Goal: Task Accomplishment & Management: Manage account settings

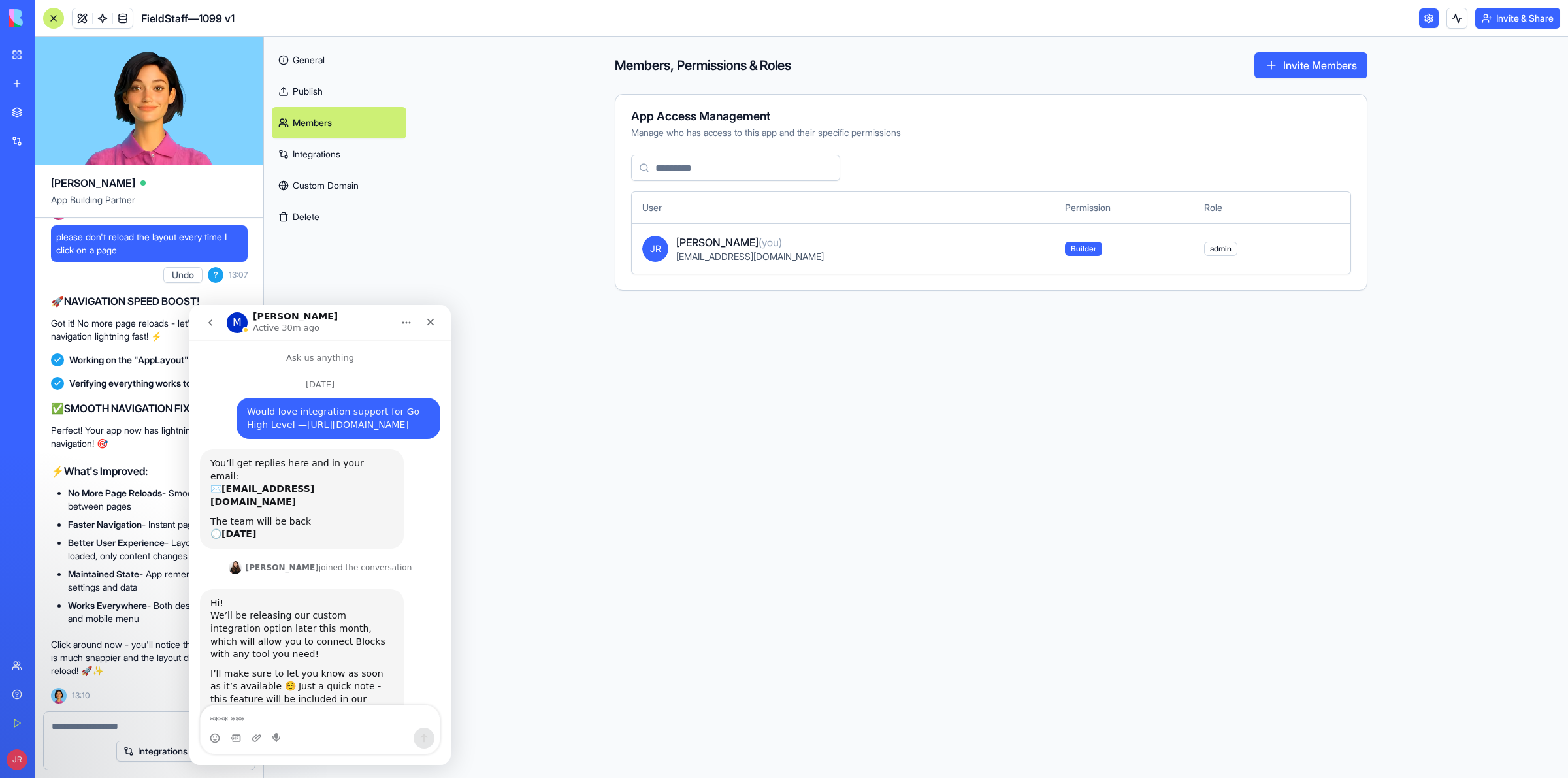
scroll to position [2138, 0]
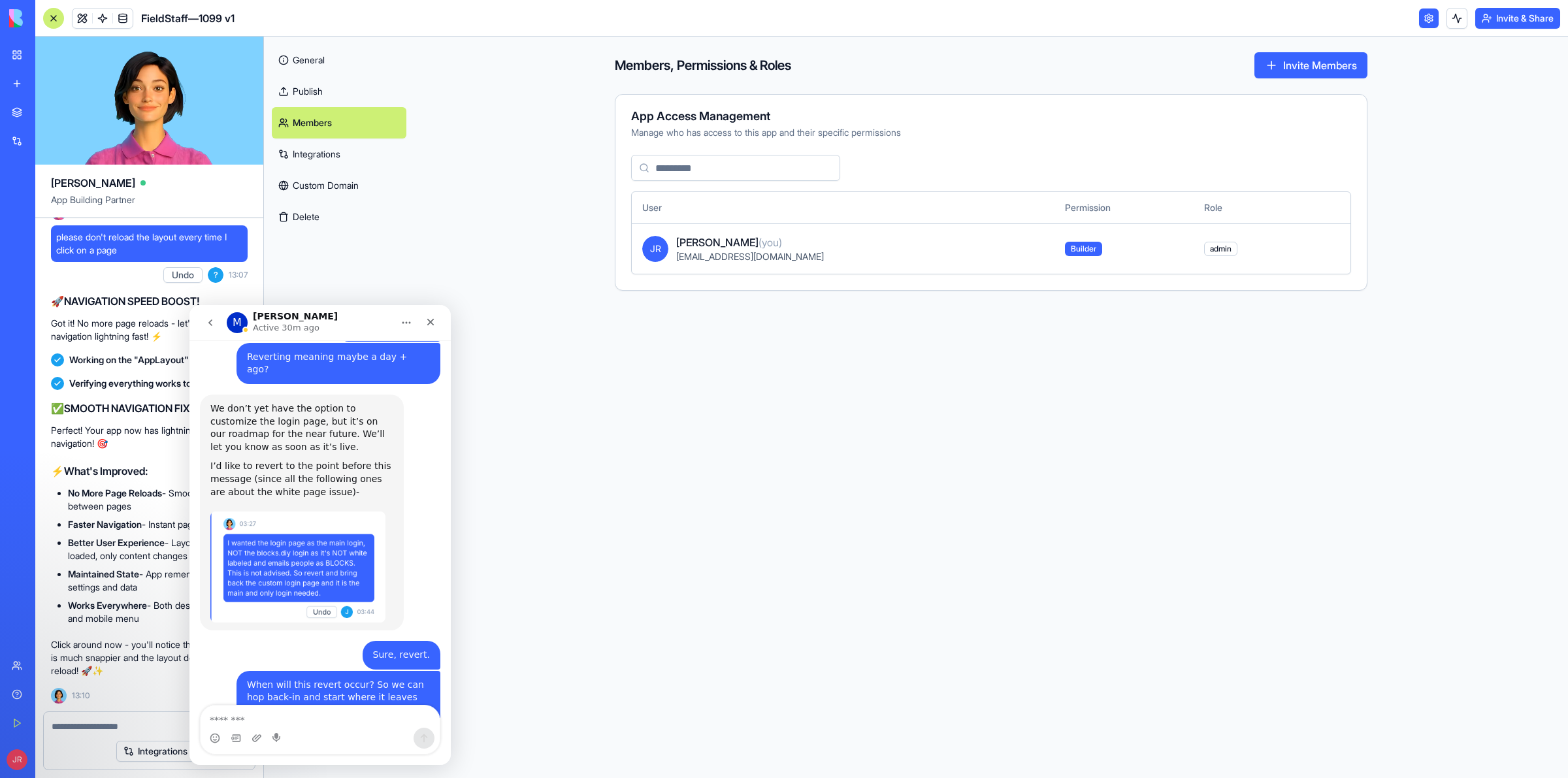
click at [546, 276] on main "Members, Permissions & Roles Invite Members App Access Management Manage who ha…" at bounding box center [991, 407] width 1153 height 741
click at [319, 56] on link "General" at bounding box center [338, 60] width 134 height 31
click at [322, 67] on link "General" at bounding box center [338, 60] width 134 height 31
click at [435, 323] on div "Close" at bounding box center [431, 323] width 24 height 24
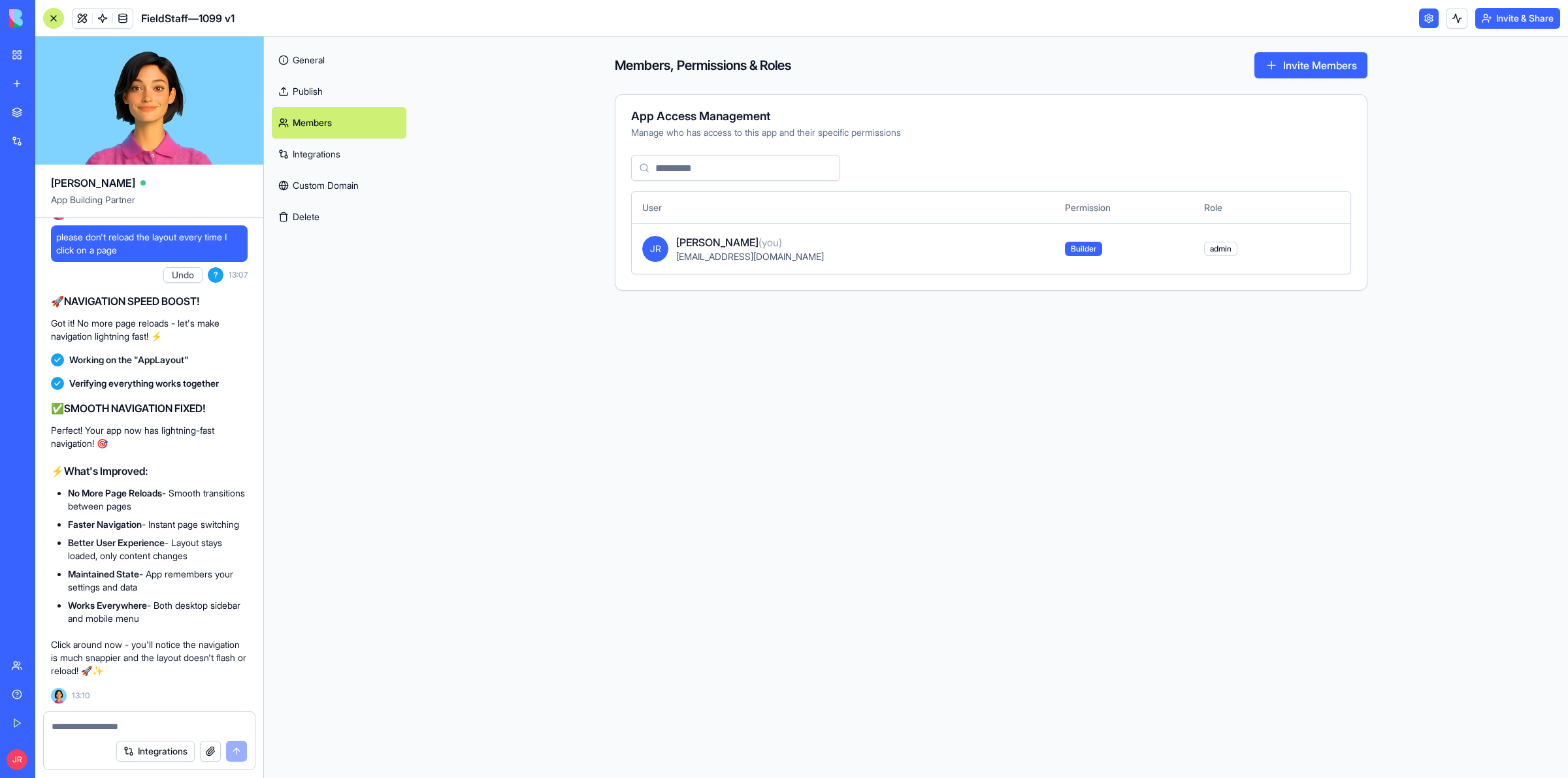
click at [317, 60] on link "General" at bounding box center [338, 60] width 134 height 31
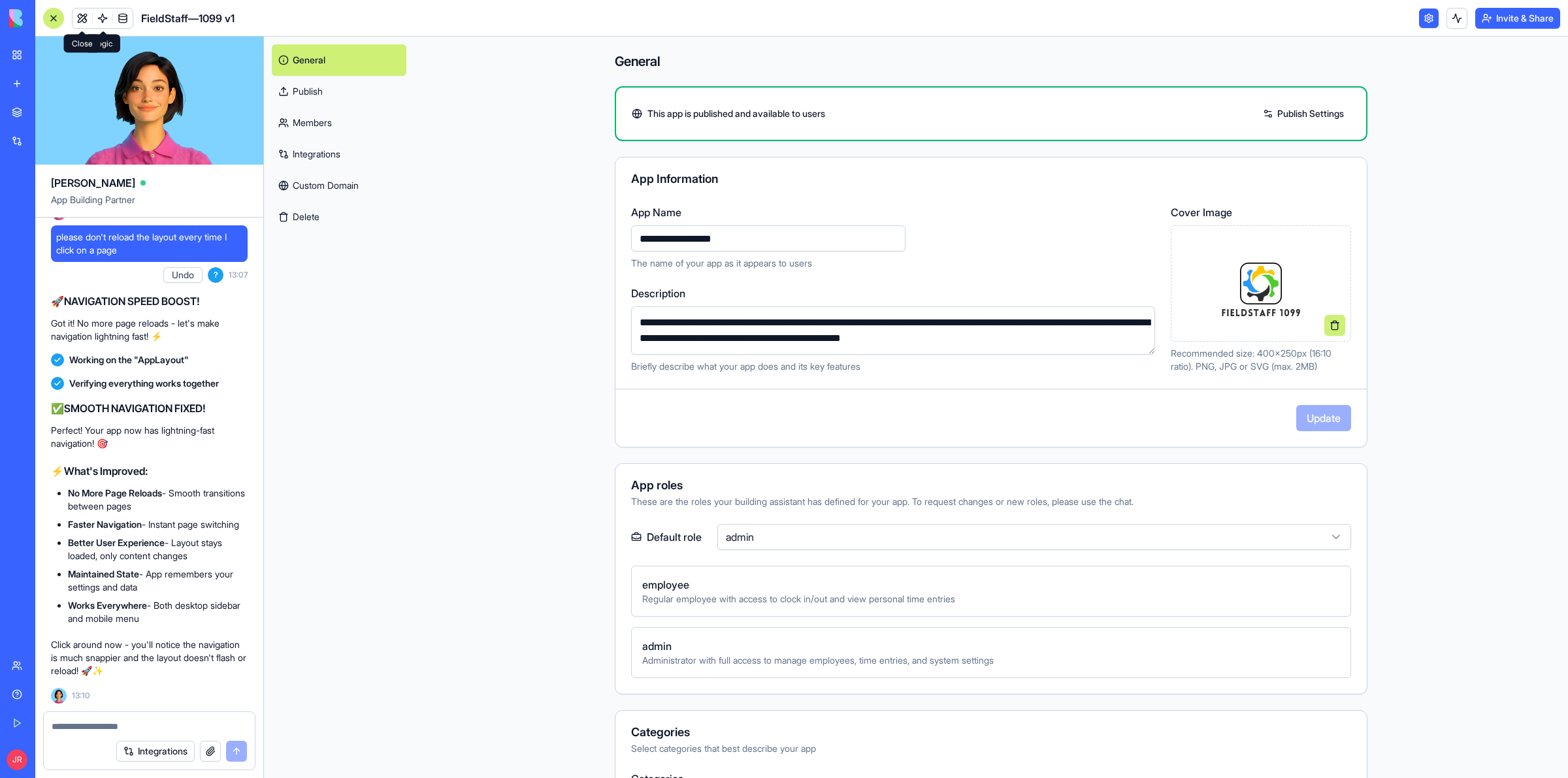
click at [79, 15] on link at bounding box center [82, 18] width 20 height 20
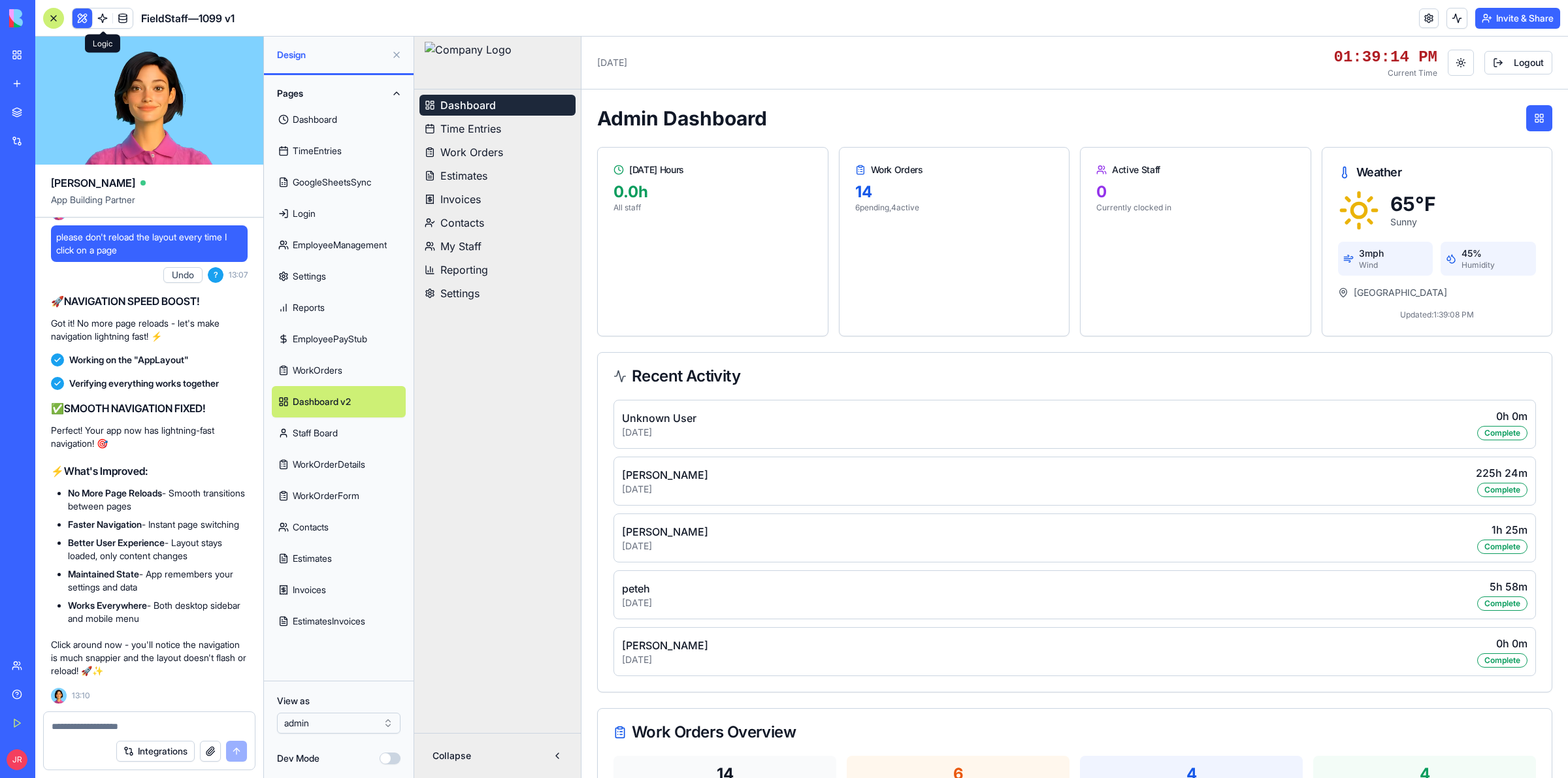
click at [315, 207] on link "Login" at bounding box center [338, 213] width 134 height 31
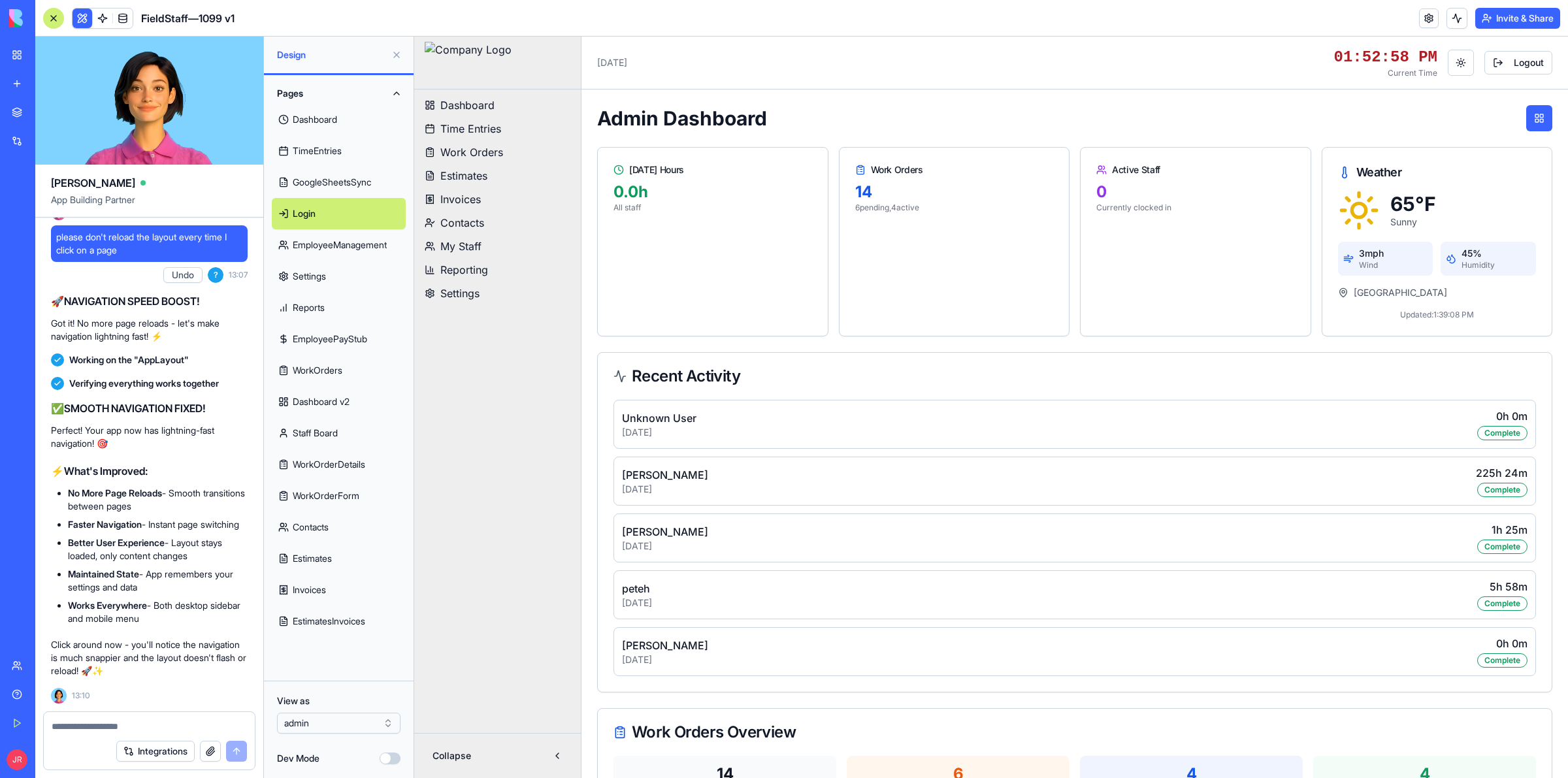
scroll to position [2138, 0]
click at [1429, 20] on link at bounding box center [1428, 18] width 20 height 20
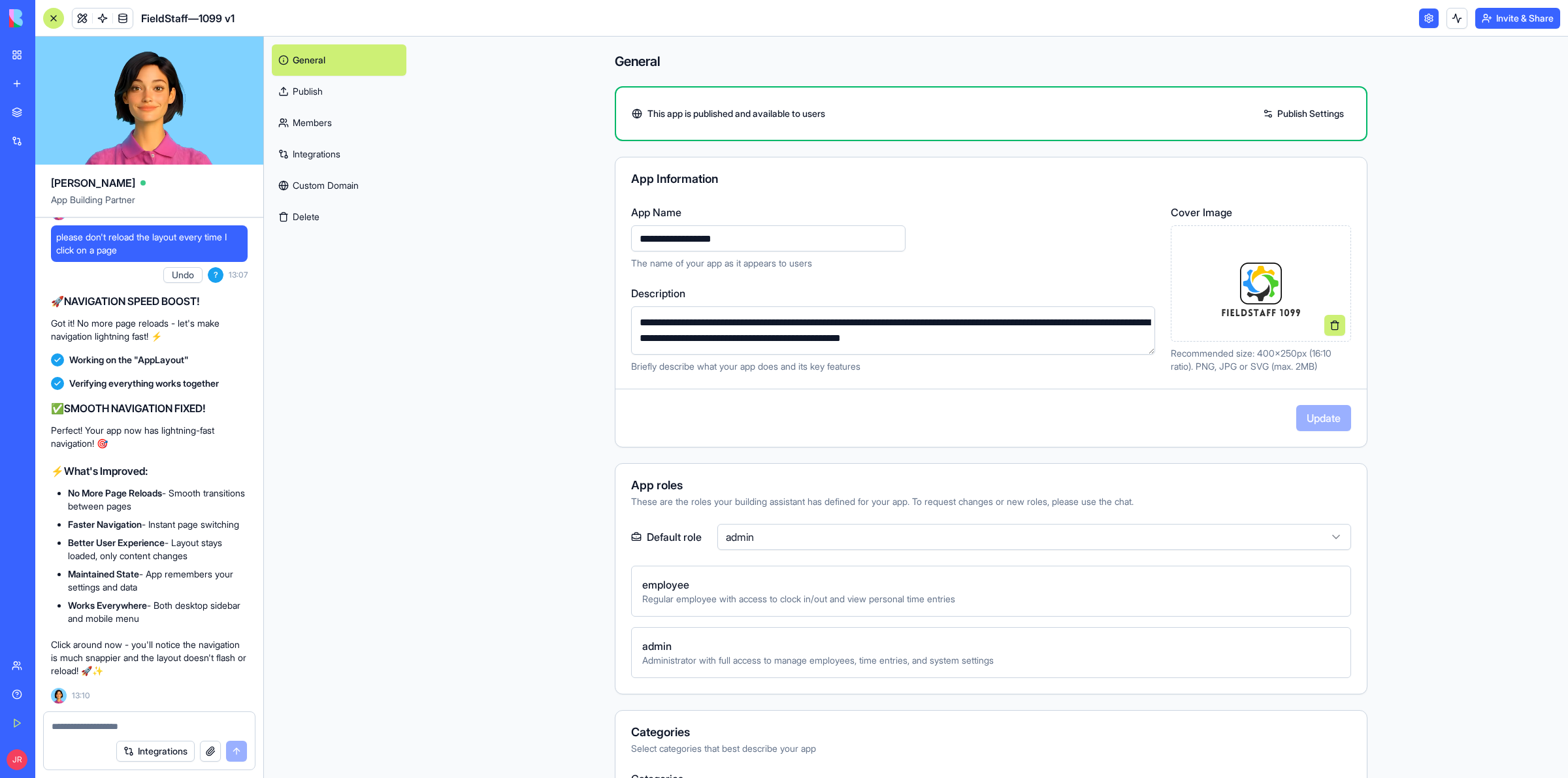
drag, startPoint x: 770, startPoint y: 236, endPoint x: 597, endPoint y: 239, distance: 173.0
click at [597, 239] on div "**********" at bounding box center [991, 540] width 836 height 1007
type input "**********"
drag, startPoint x: 1055, startPoint y: 331, endPoint x: 624, endPoint y: 323, distance: 431.1
click at [624, 323] on div "**********" at bounding box center [991, 288] width 751 height 168
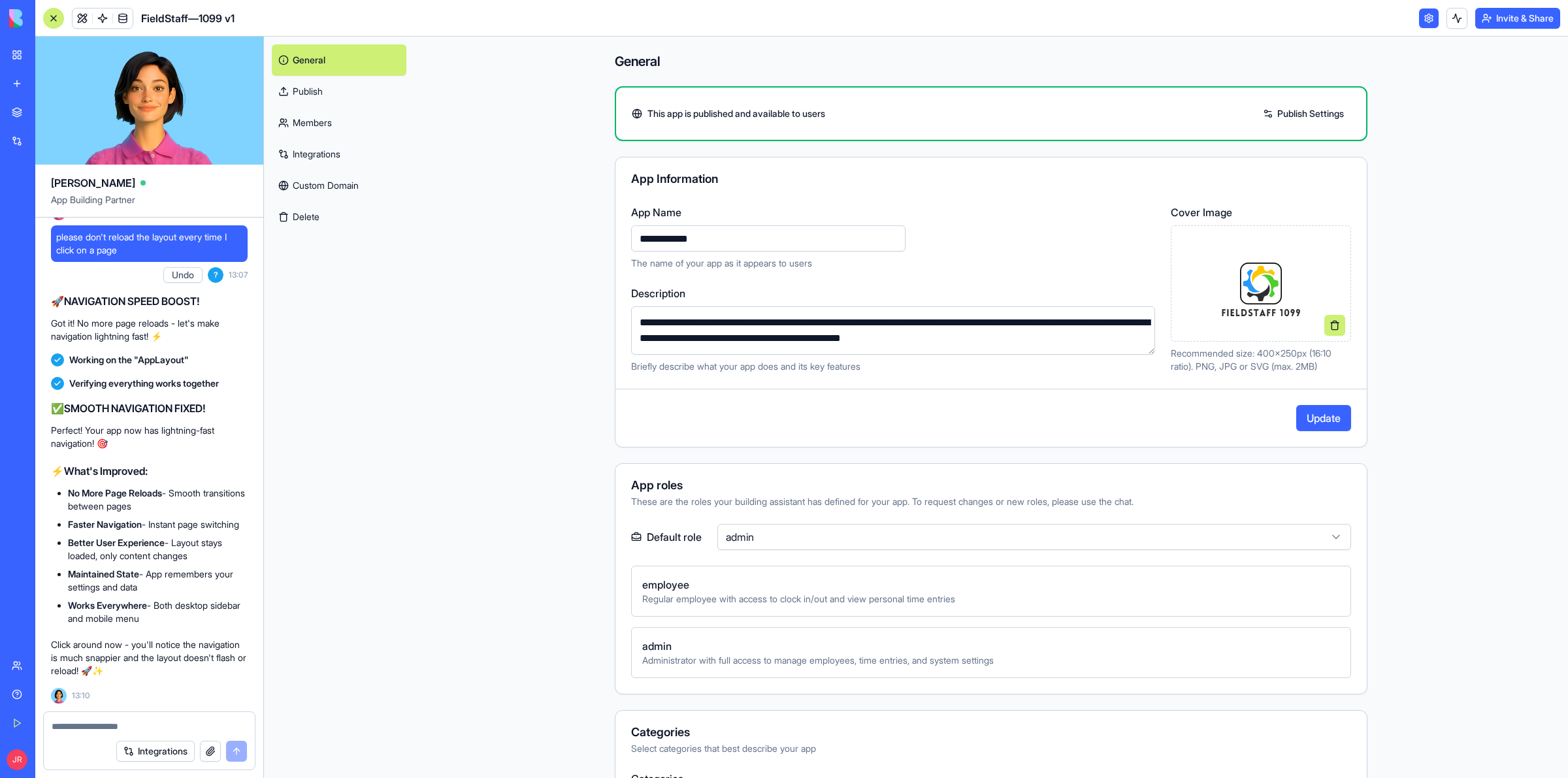
click at [811, 340] on textarea "**********" at bounding box center [893, 331] width 524 height 48
click at [719, 325] on textarea "**********" at bounding box center [893, 331] width 524 height 48
type textarea "**********"
click at [1311, 417] on button "Update" at bounding box center [1323, 418] width 55 height 26
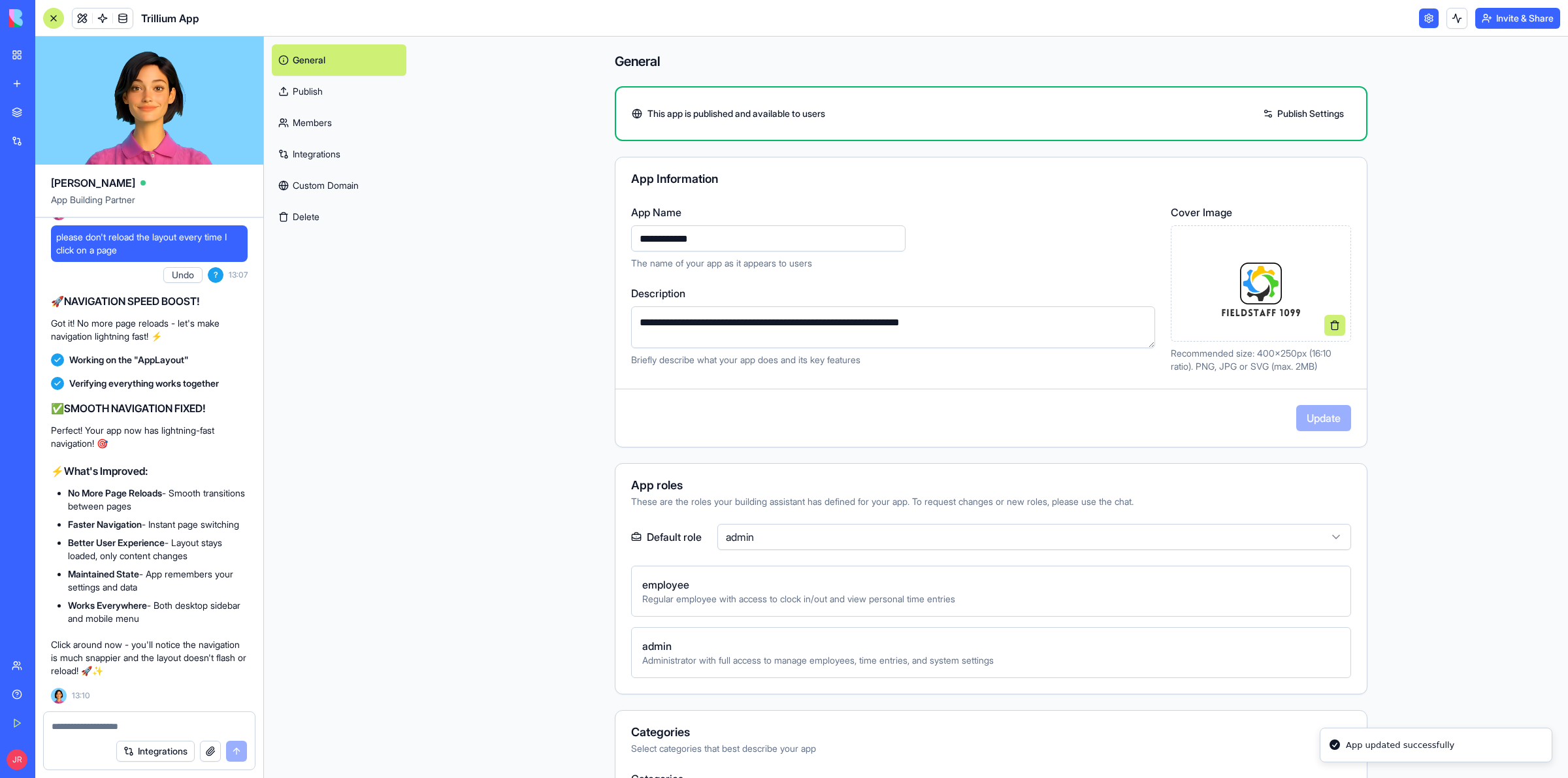
click at [1327, 326] on button at bounding box center [1334, 325] width 21 height 21
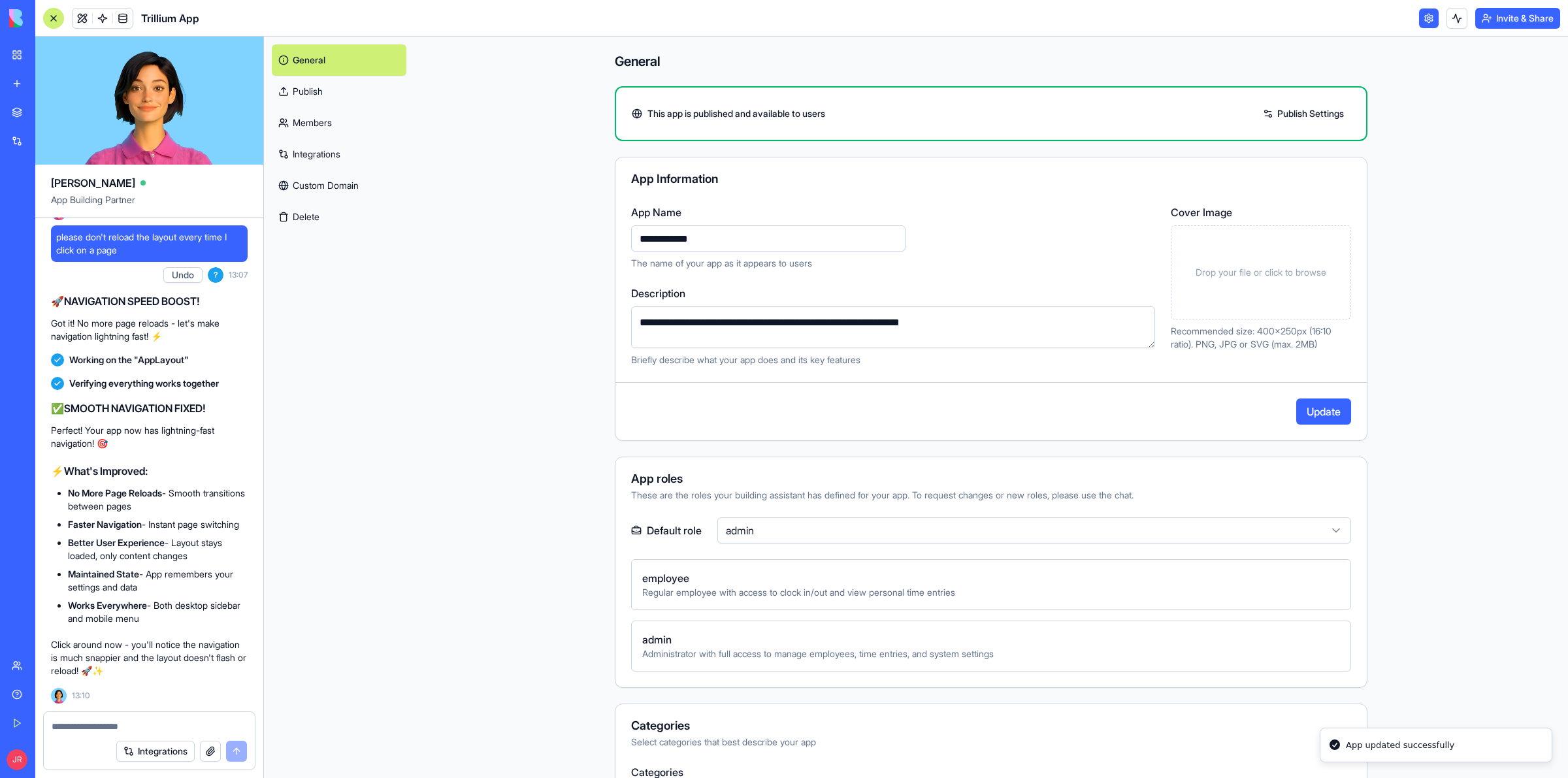
click at [1307, 421] on button "Update" at bounding box center [1323, 412] width 55 height 26
click at [736, 245] on input "**********" at bounding box center [767, 238] width 274 height 26
type input "********"
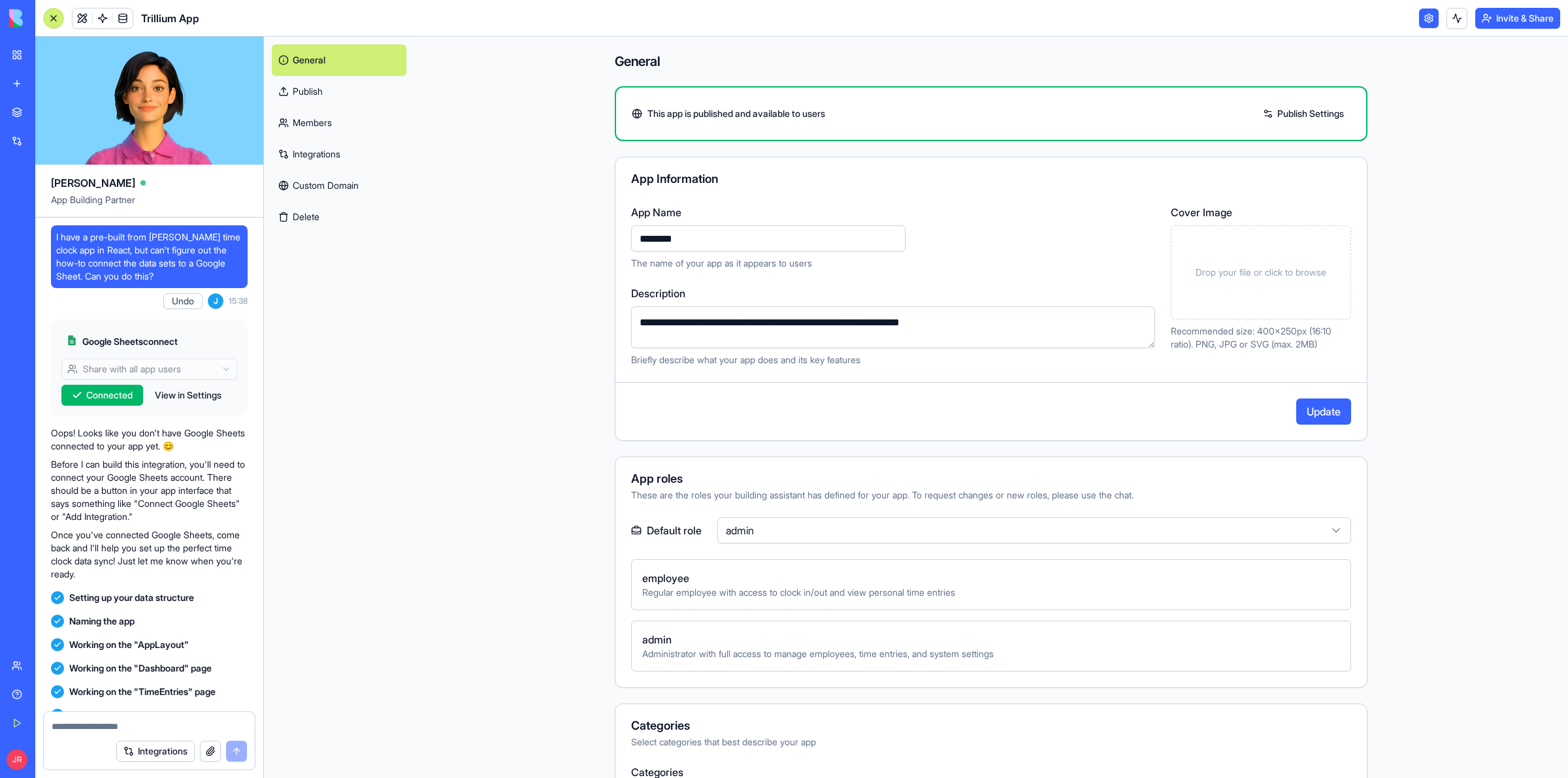
click at [1323, 420] on button "Update" at bounding box center [1323, 412] width 55 height 26
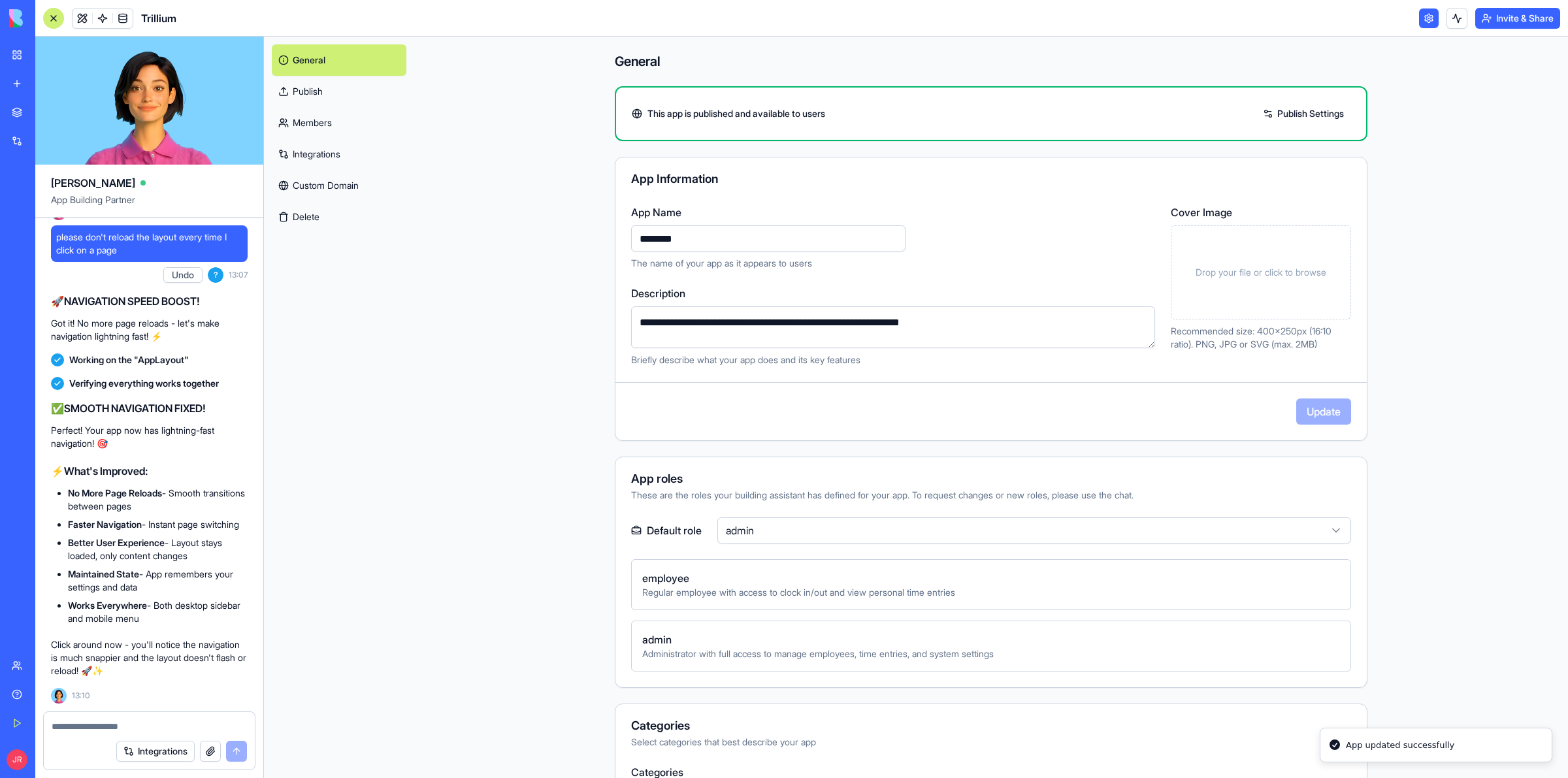
scroll to position [2138, 0]
click at [1300, 114] on link "Publish Settings" at bounding box center [1303, 114] width 94 height 21
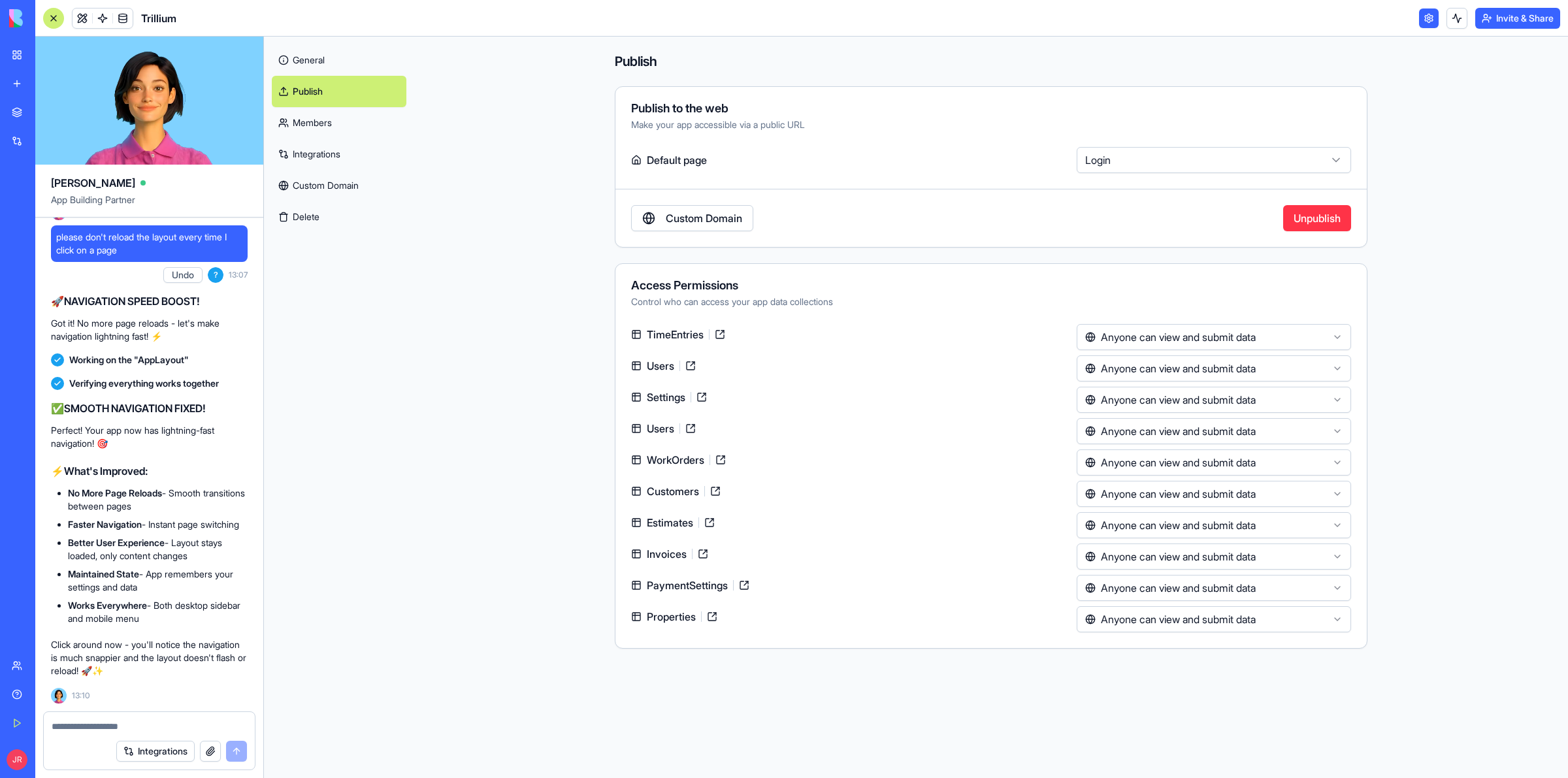
click at [1167, 333] on html "BETA My Workspace New app Marketplace Integrations Recent PRG Educational Subst…" at bounding box center [784, 389] width 1568 height 778
click at [1161, 340] on html "BETA My Workspace New app Marketplace Integrations Recent PRG Educational Subst…" at bounding box center [784, 389] width 1568 height 778
click at [971, 426] on html "BETA My Workspace New app Marketplace Integrations Recent PRG Educational Subst…" at bounding box center [784, 389] width 1568 height 778
click at [1142, 590] on html "BETA My Workspace New app Marketplace Integrations Recent PRG Educational Subst…" at bounding box center [784, 389] width 1568 height 778
click at [1019, 595] on html "BETA My Workspace New app Marketplace Integrations Recent PRG Educational Subst…" at bounding box center [784, 389] width 1568 height 778
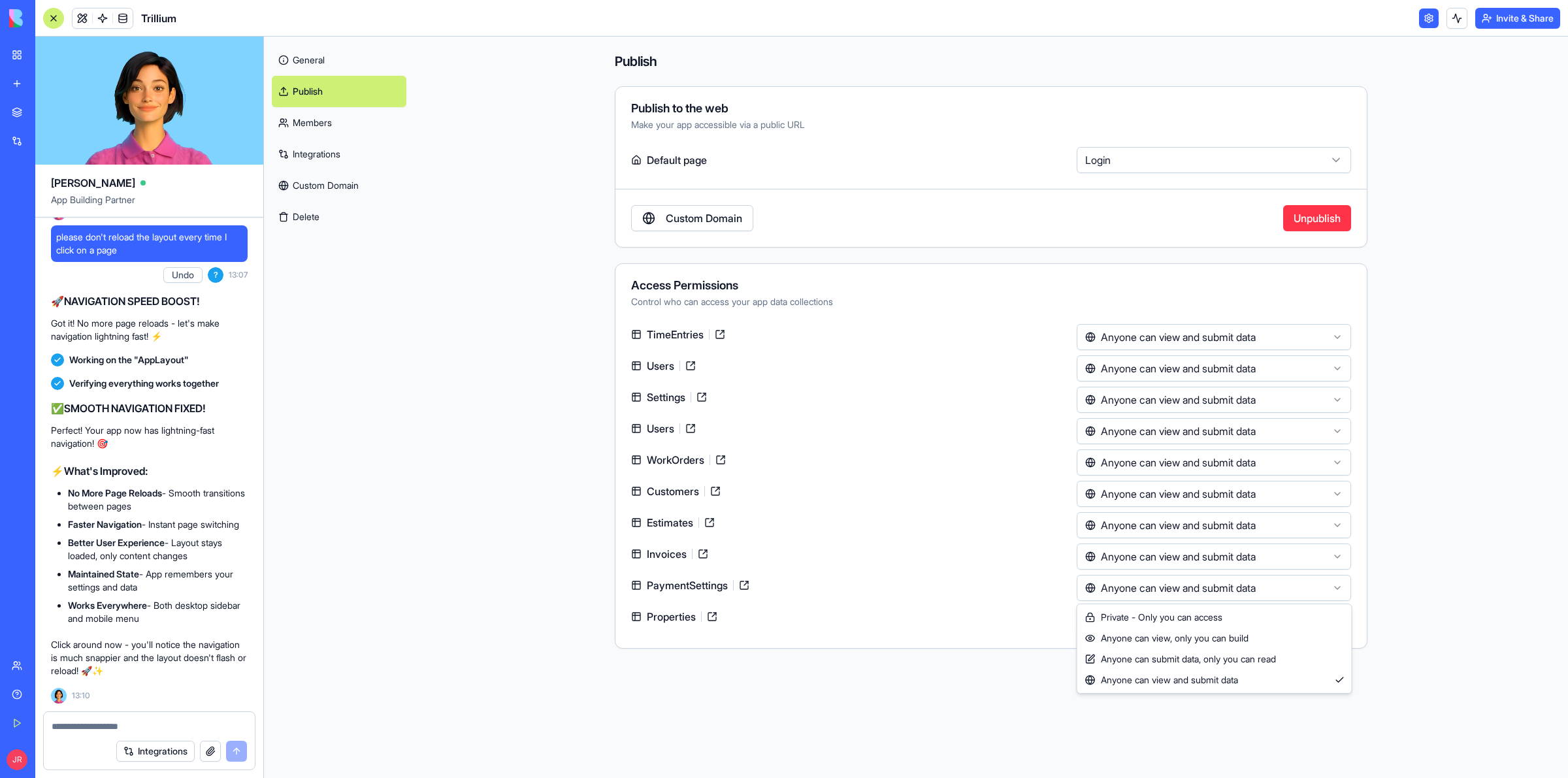
click at [1448, 491] on main "**********" at bounding box center [991, 407] width 1153 height 741
click at [1124, 366] on html "BETA My Workspace New app Marketplace Integrations Recent PRG Educational Subst…" at bounding box center [784, 389] width 1568 height 778
click at [1134, 401] on html "BETA My Workspace New app Marketplace Integrations Recent PRG Educational Subst…" at bounding box center [784, 389] width 1568 height 778
click at [1153, 366] on html "BETA My Workspace New app Marketplace Integrations Recent PRG Educational Subst…" at bounding box center [784, 389] width 1568 height 778
click at [1149, 370] on html "BETA My Workspace New app Marketplace Integrations Recent PRG Educational Subst…" at bounding box center [784, 389] width 1568 height 778
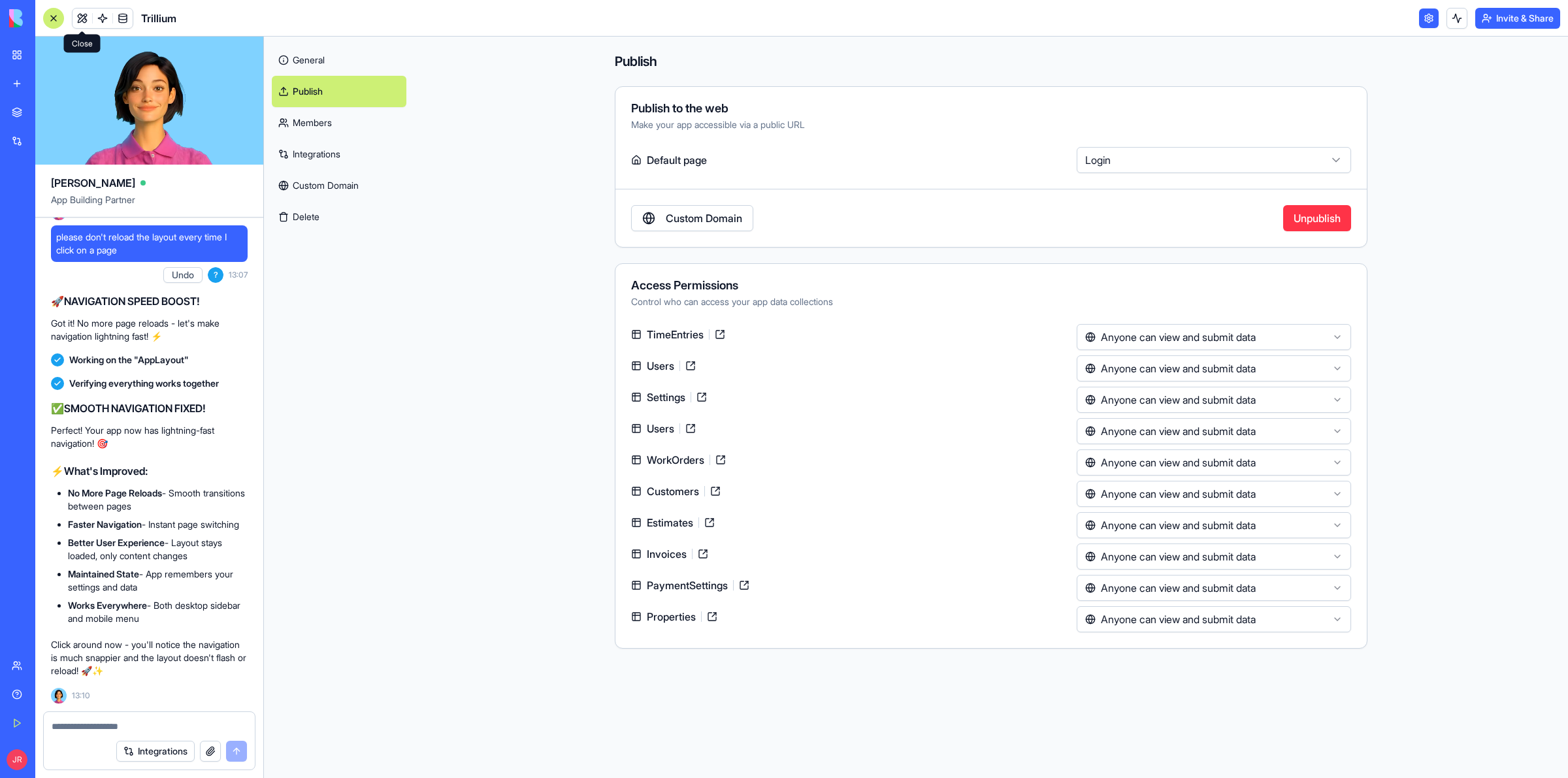
click at [83, 15] on link at bounding box center [82, 18] width 20 height 20
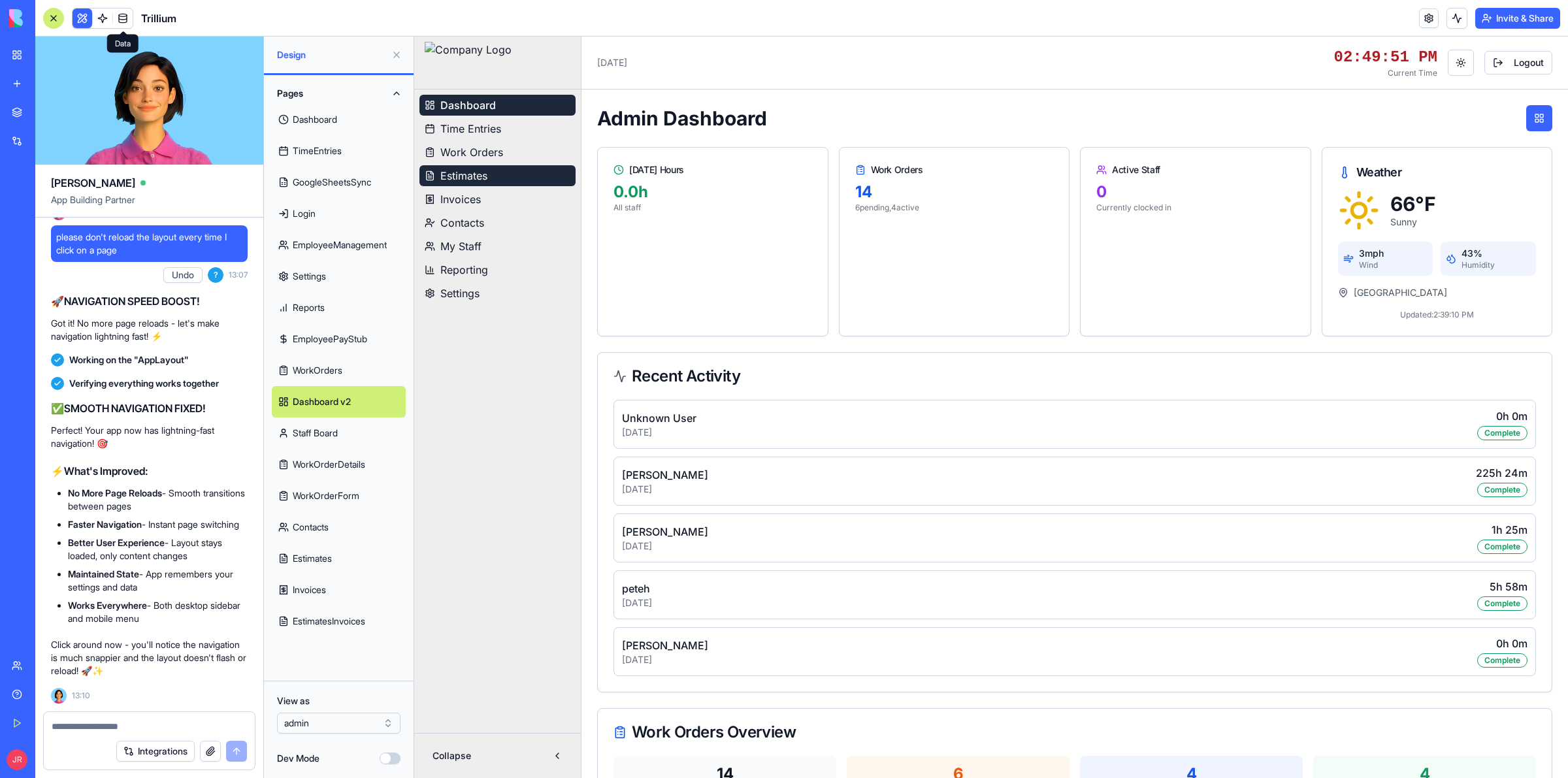
click at [507, 175] on button "Estimates" at bounding box center [497, 176] width 156 height 21
click at [496, 178] on button "Estimates" at bounding box center [497, 176] width 156 height 21
click at [159, 723] on textarea at bounding box center [149, 726] width 195 height 13
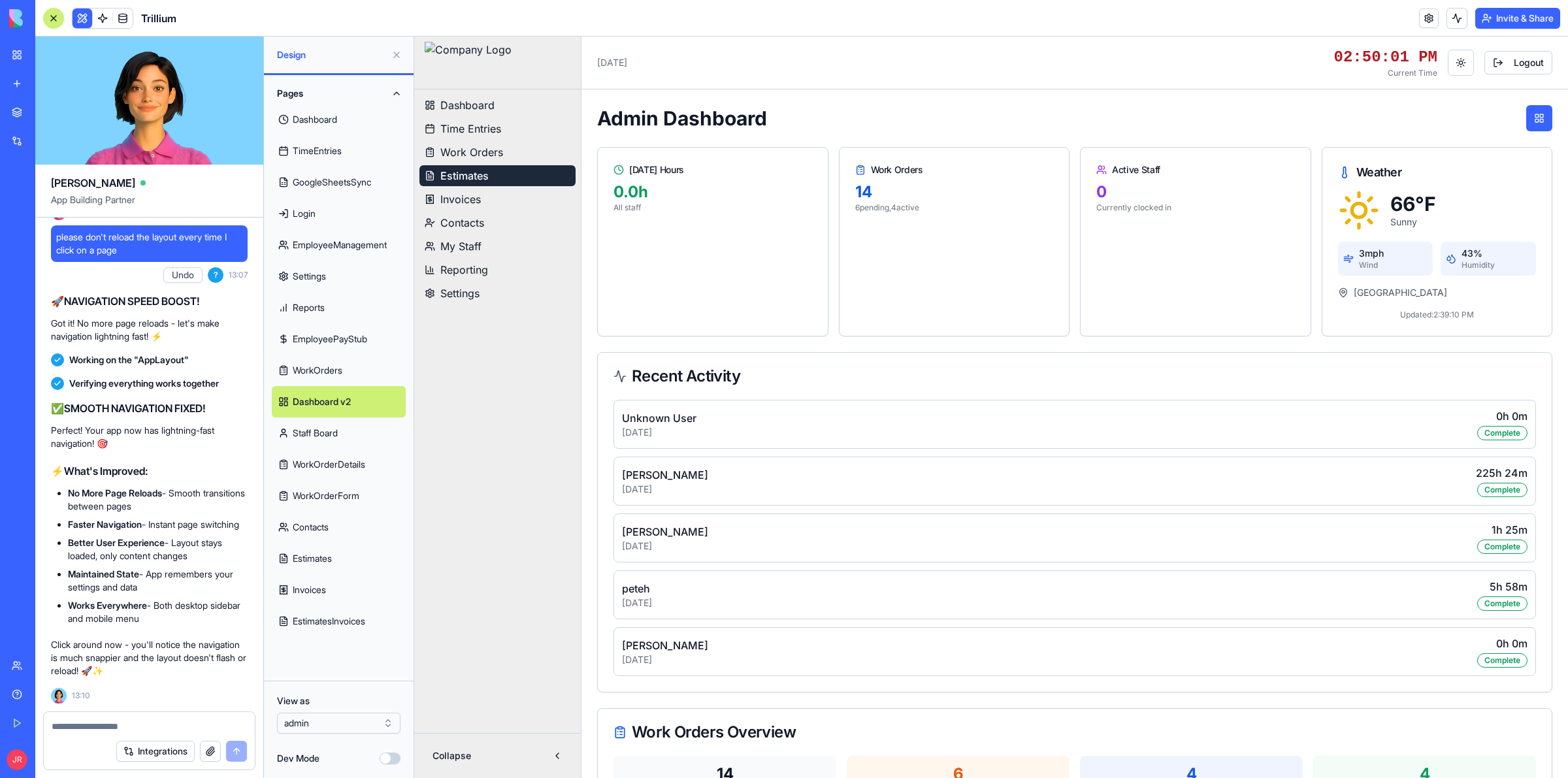
click at [469, 252] on span "My Staff" at bounding box center [461, 246] width 41 height 16
click at [471, 246] on span "My Staff" at bounding box center [461, 246] width 41 height 16
click at [472, 244] on span "My Staff" at bounding box center [461, 246] width 41 height 16
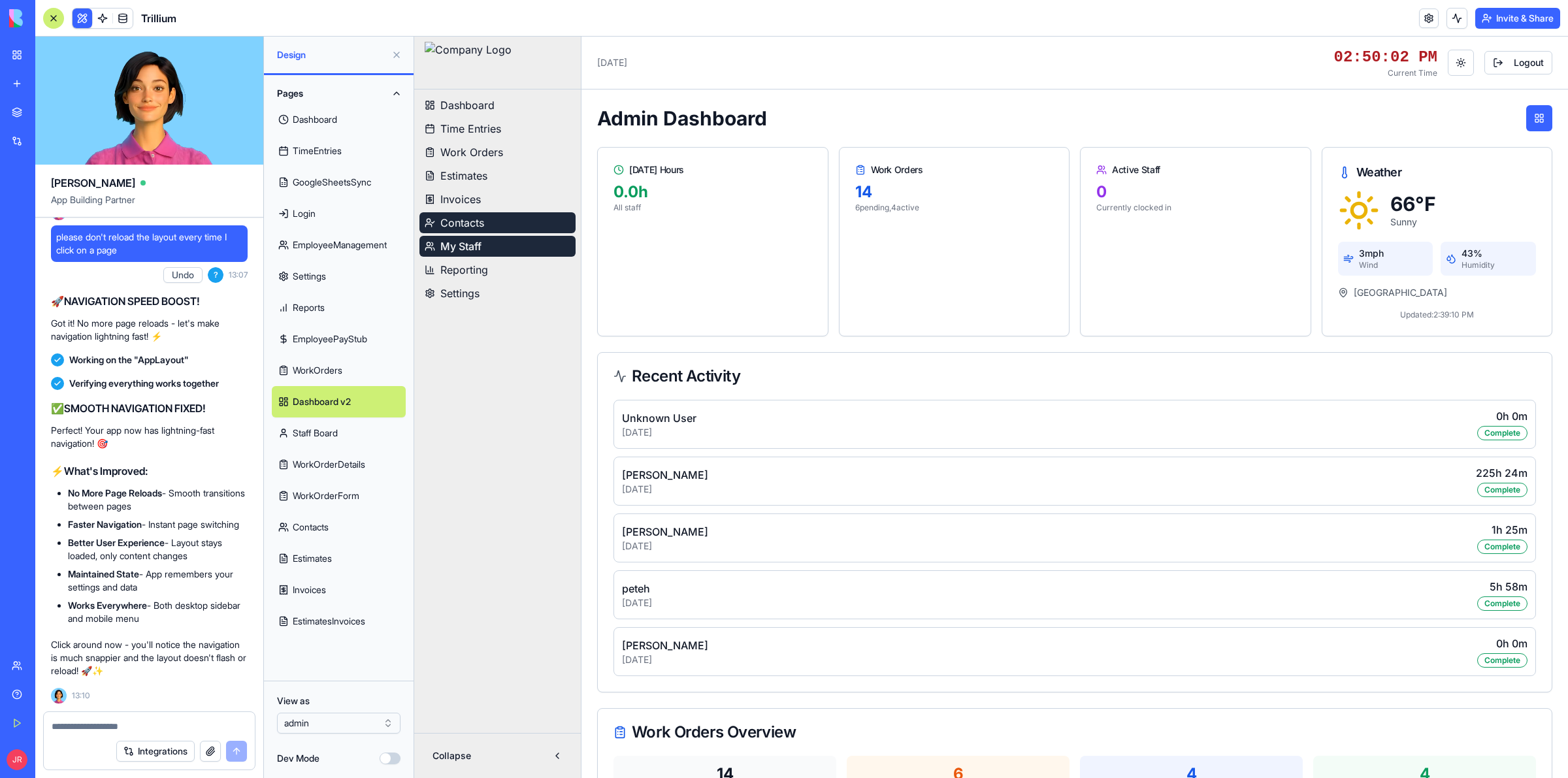
click at [467, 220] on span "Contacts" at bounding box center [462, 223] width 44 height 16
click at [467, 220] on span "Contacts" at bounding box center [462, 223] width 45 height 16
click at [464, 193] on span "Invoices" at bounding box center [460, 199] width 41 height 16
click at [160, 723] on textarea at bounding box center [149, 726] width 195 height 13
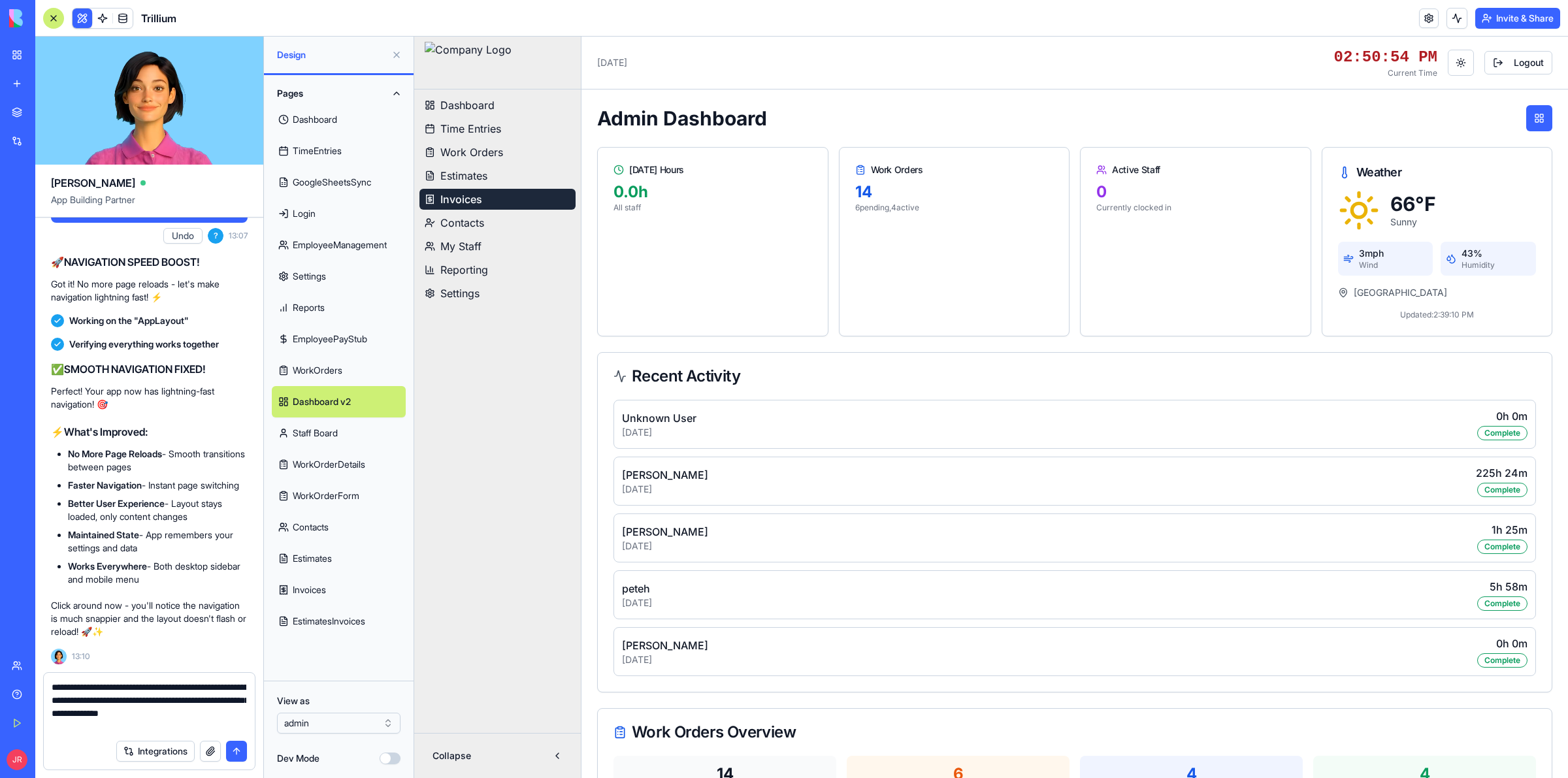
type textarea "**********"
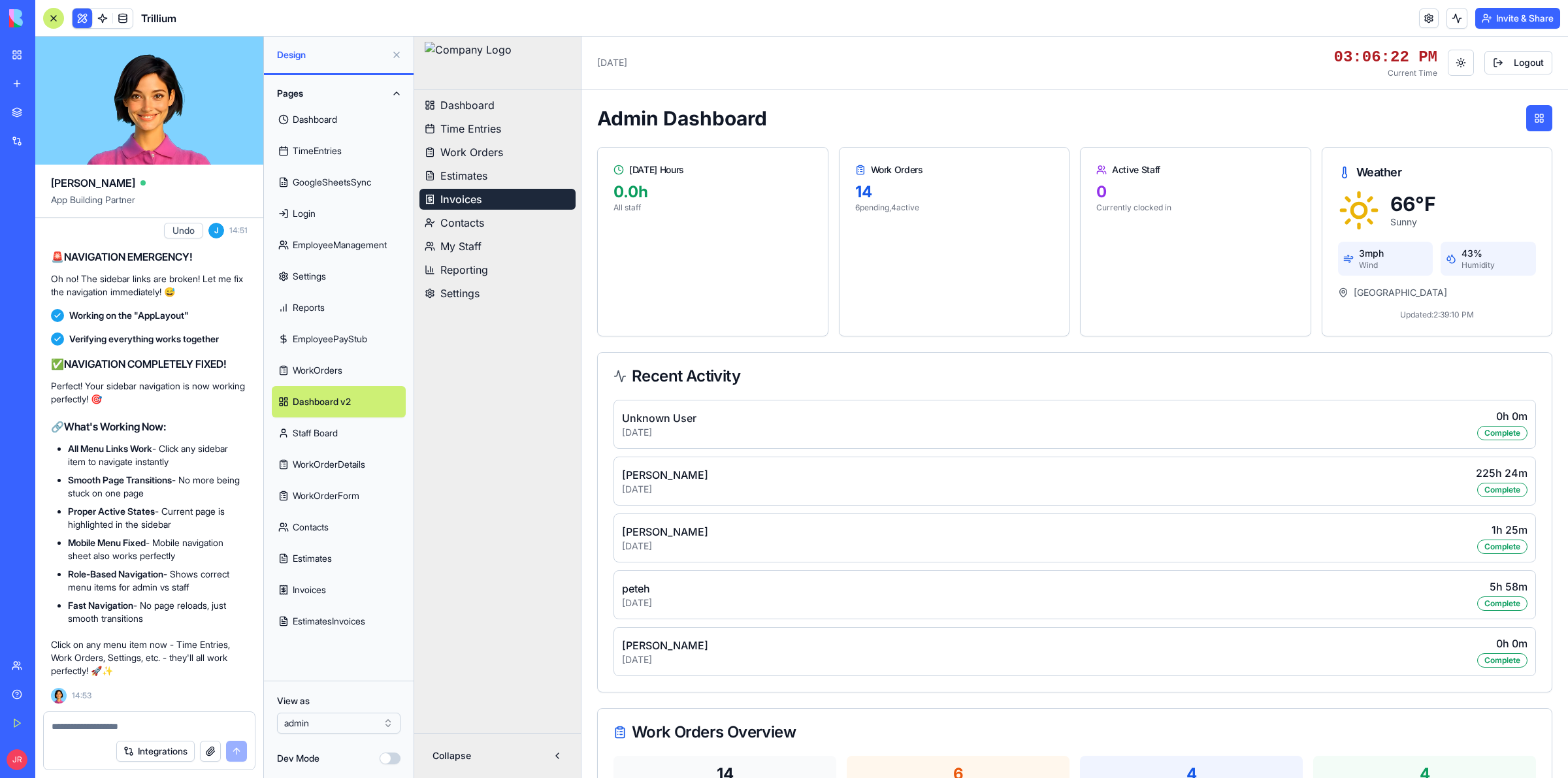
scroll to position [406105, 0]
click at [490, 181] on link "Estimates" at bounding box center [497, 176] width 156 height 21
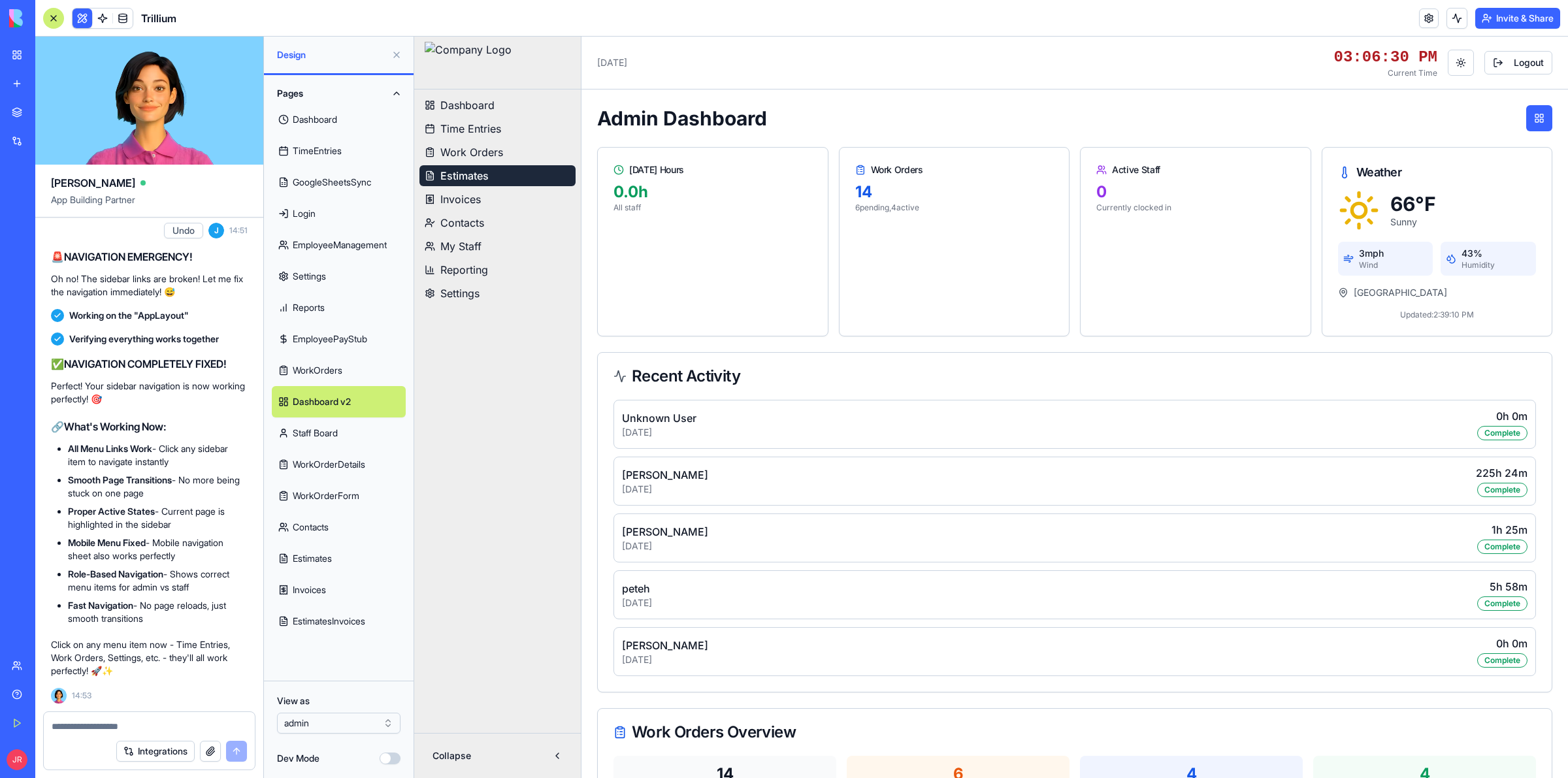
click at [490, 178] on link "Estimates" at bounding box center [497, 176] width 156 height 21
click at [481, 149] on span "Work Orders" at bounding box center [471, 153] width 63 height 16
click at [477, 125] on span "Time Entries" at bounding box center [470, 129] width 60 height 16
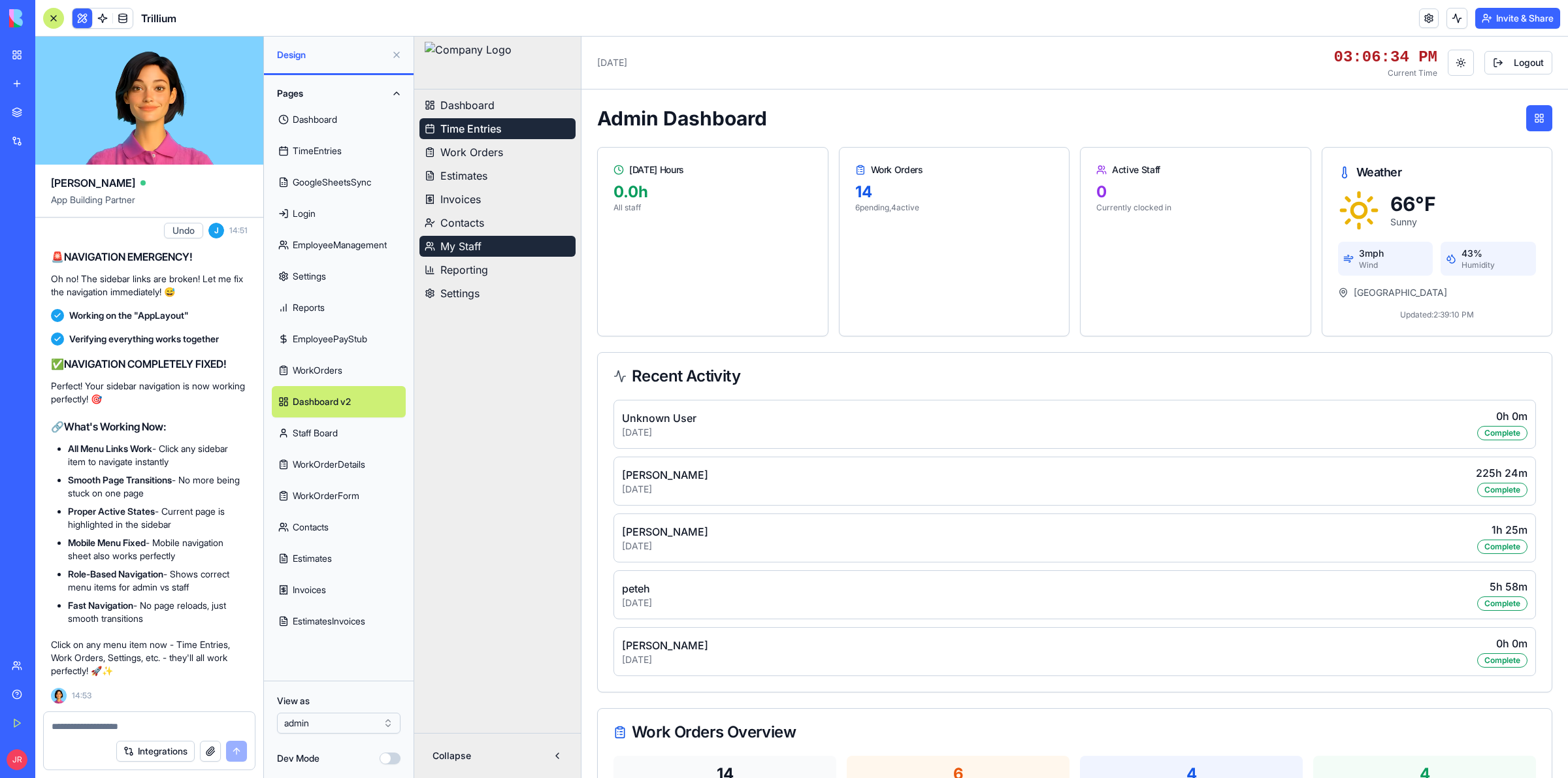
click at [473, 251] on span "My Staff" at bounding box center [461, 246] width 41 height 16
click at [469, 288] on span "Settings" at bounding box center [459, 293] width 39 height 16
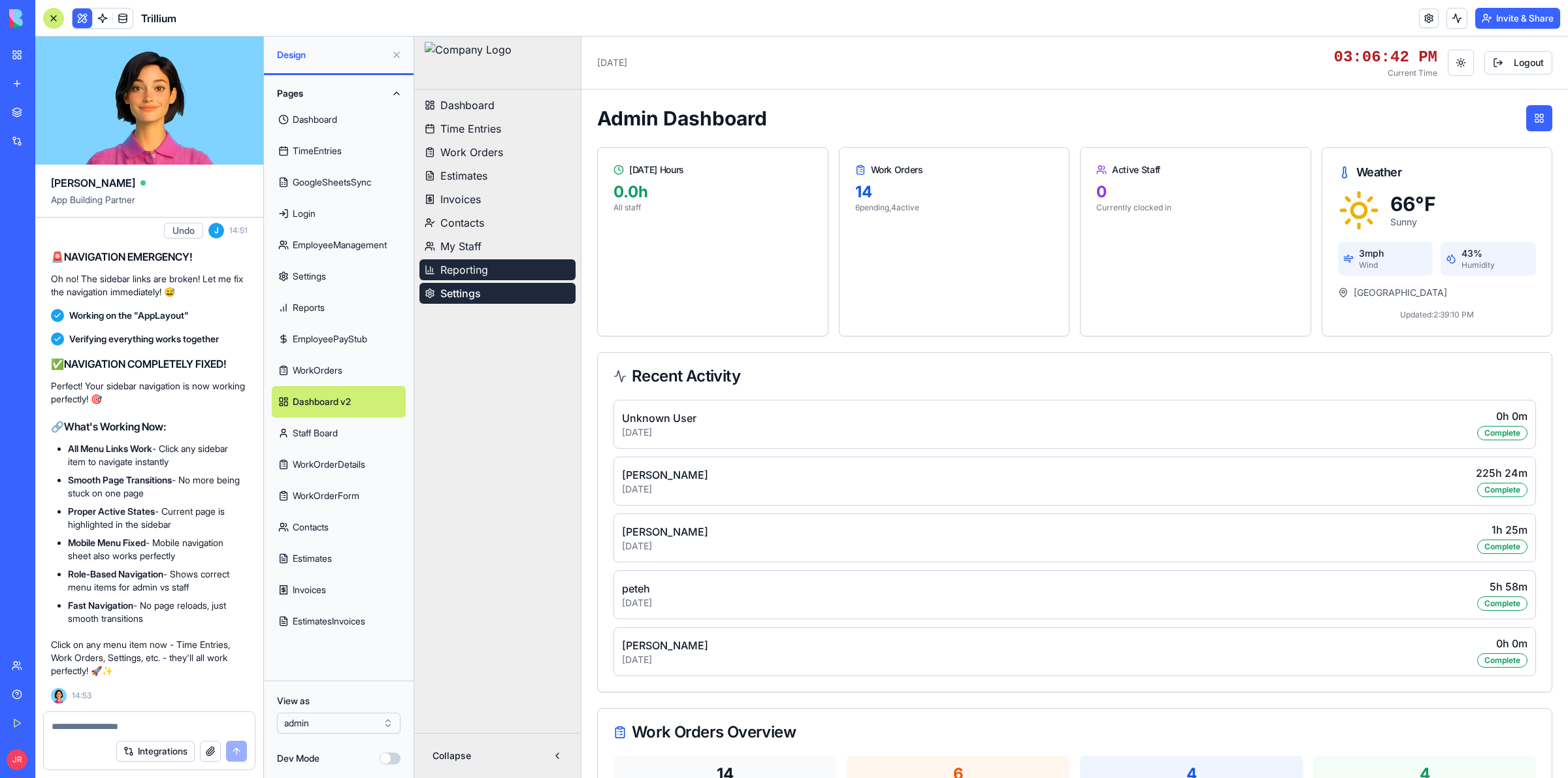
click at [486, 269] on span "Reporting" at bounding box center [464, 270] width 48 height 16
click at [483, 250] on link "My Staff" at bounding box center [497, 246] width 156 height 21
click at [470, 222] on span "Contacts" at bounding box center [462, 223] width 44 height 16
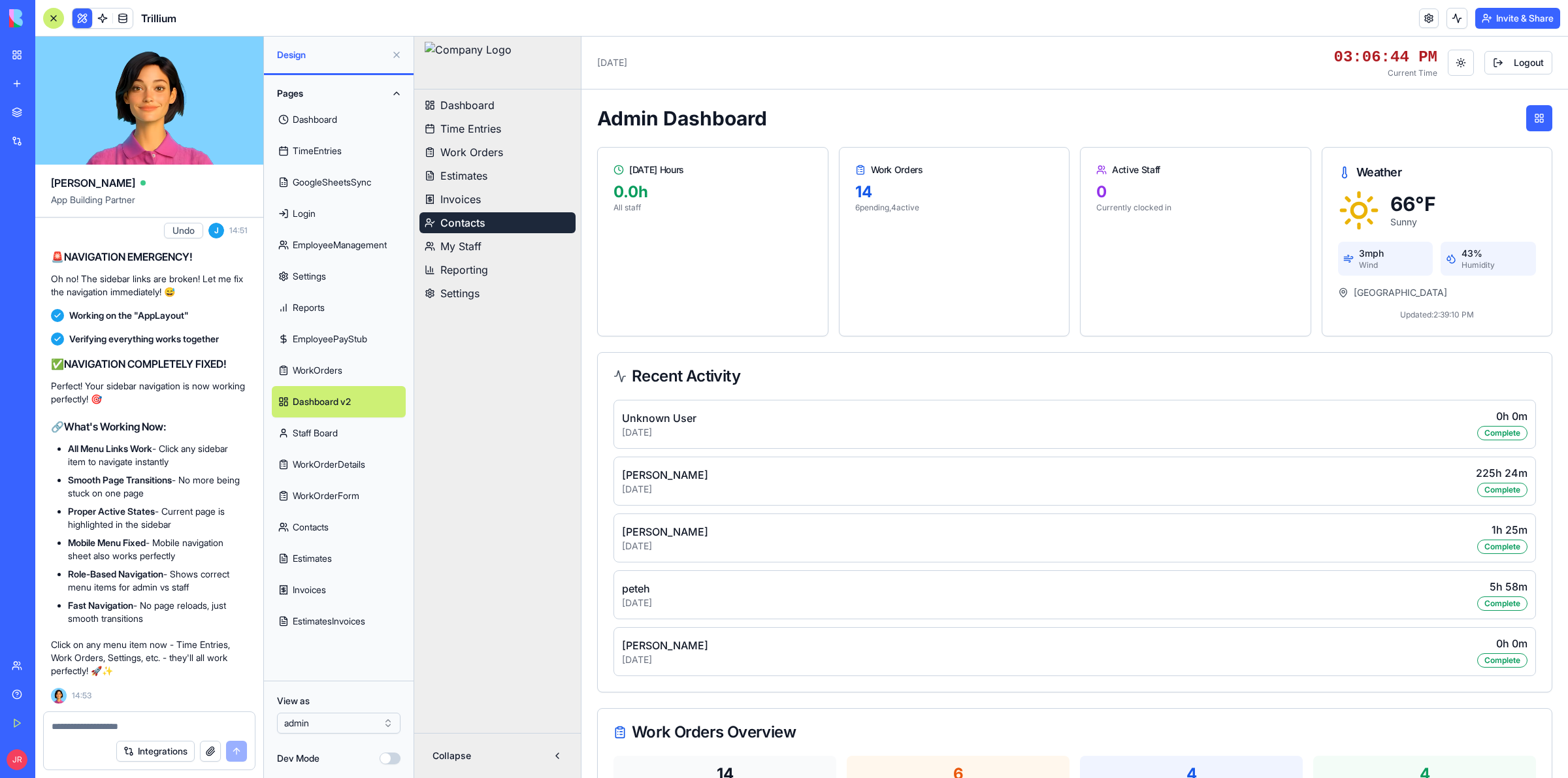
click at [23, 690] on link "Help" at bounding box center [30, 695] width 52 height 26
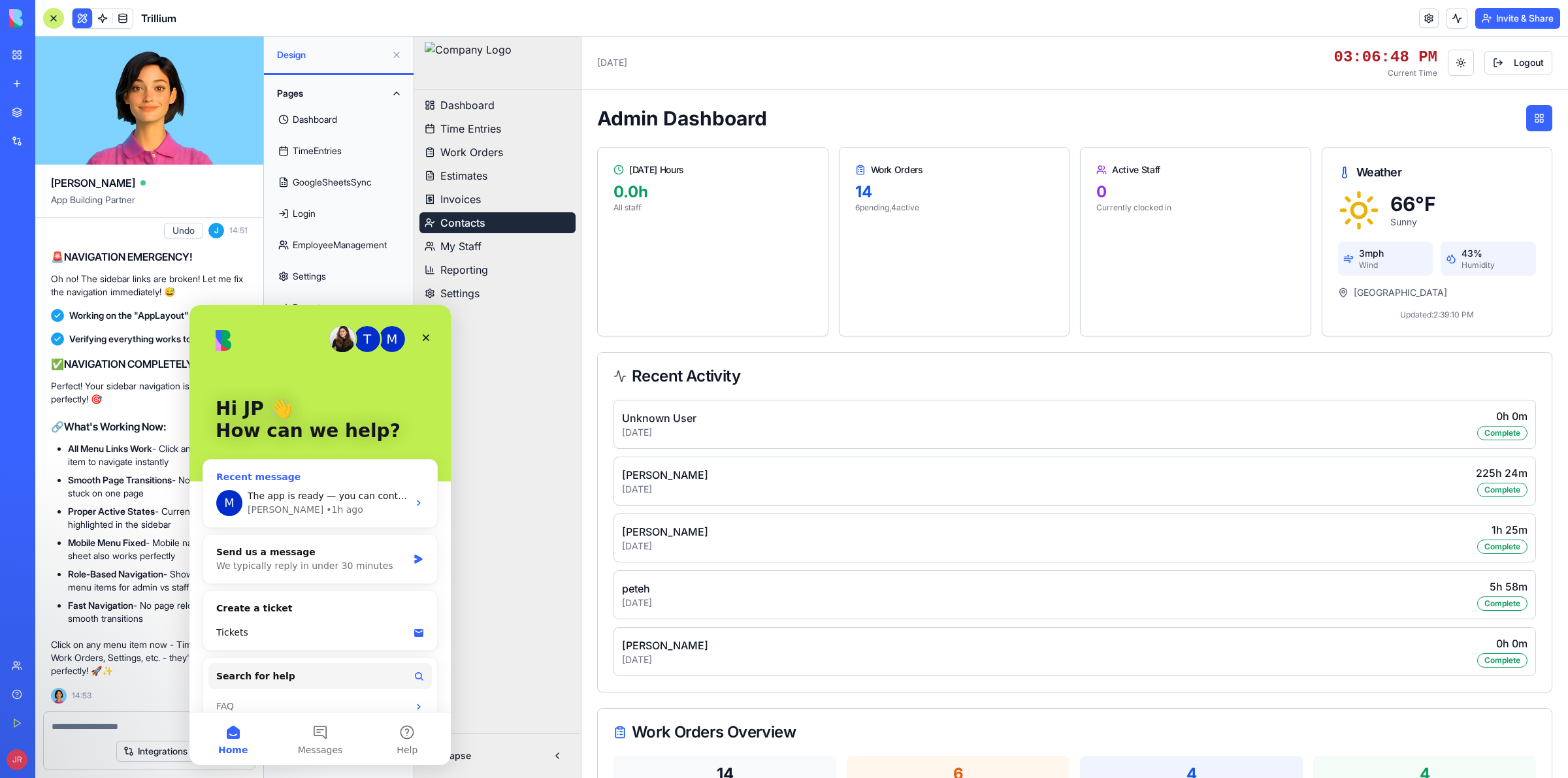
click at [295, 498] on span "The app is ready — you can continue working now. Please note: if needed, you ca…" at bounding box center [704, 496] width 913 height 10
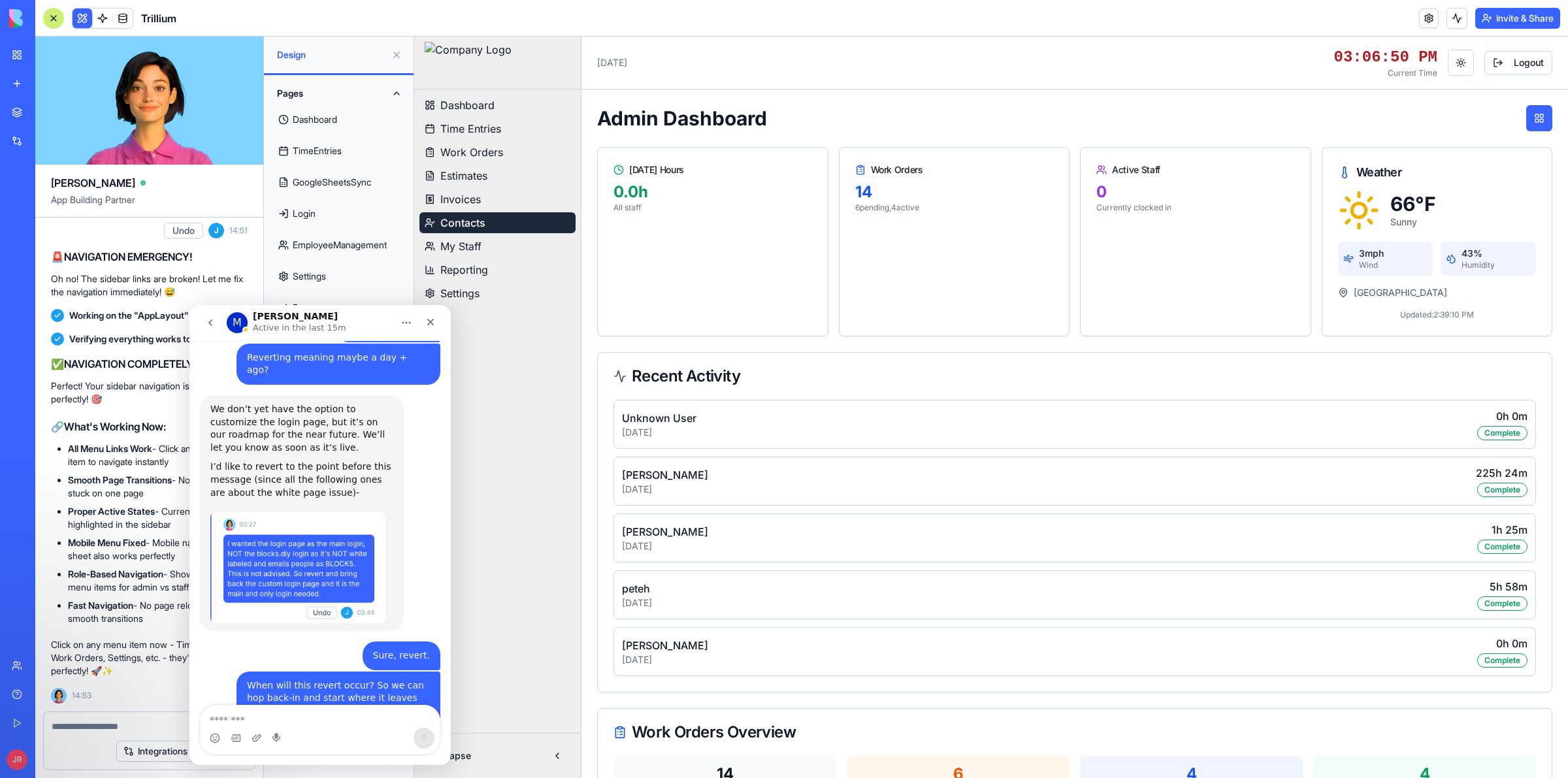
scroll to position [2138, 0]
click at [269, 721] on textarea "Message…" at bounding box center [319, 717] width 239 height 22
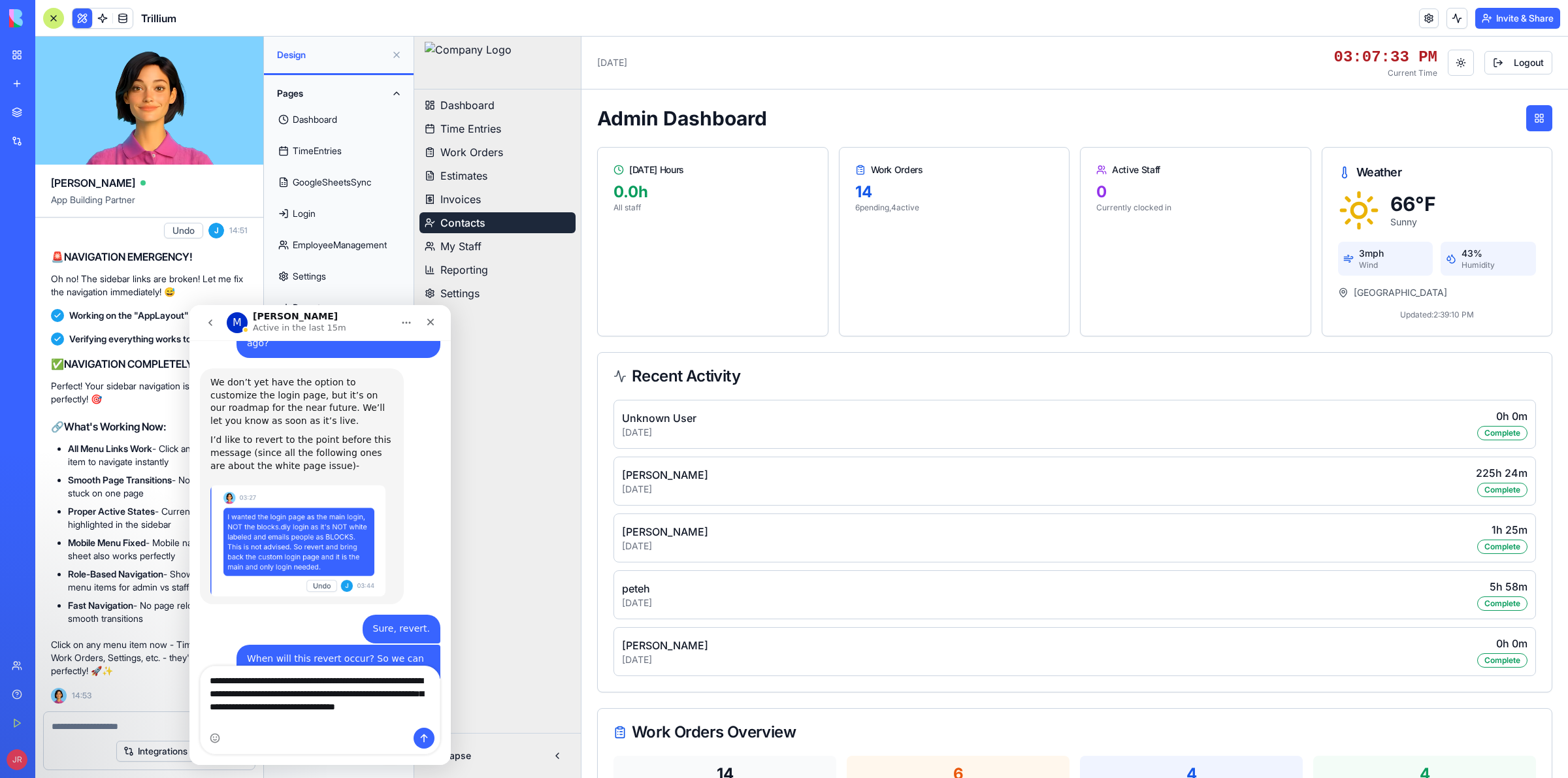
scroll to position [2177, 0]
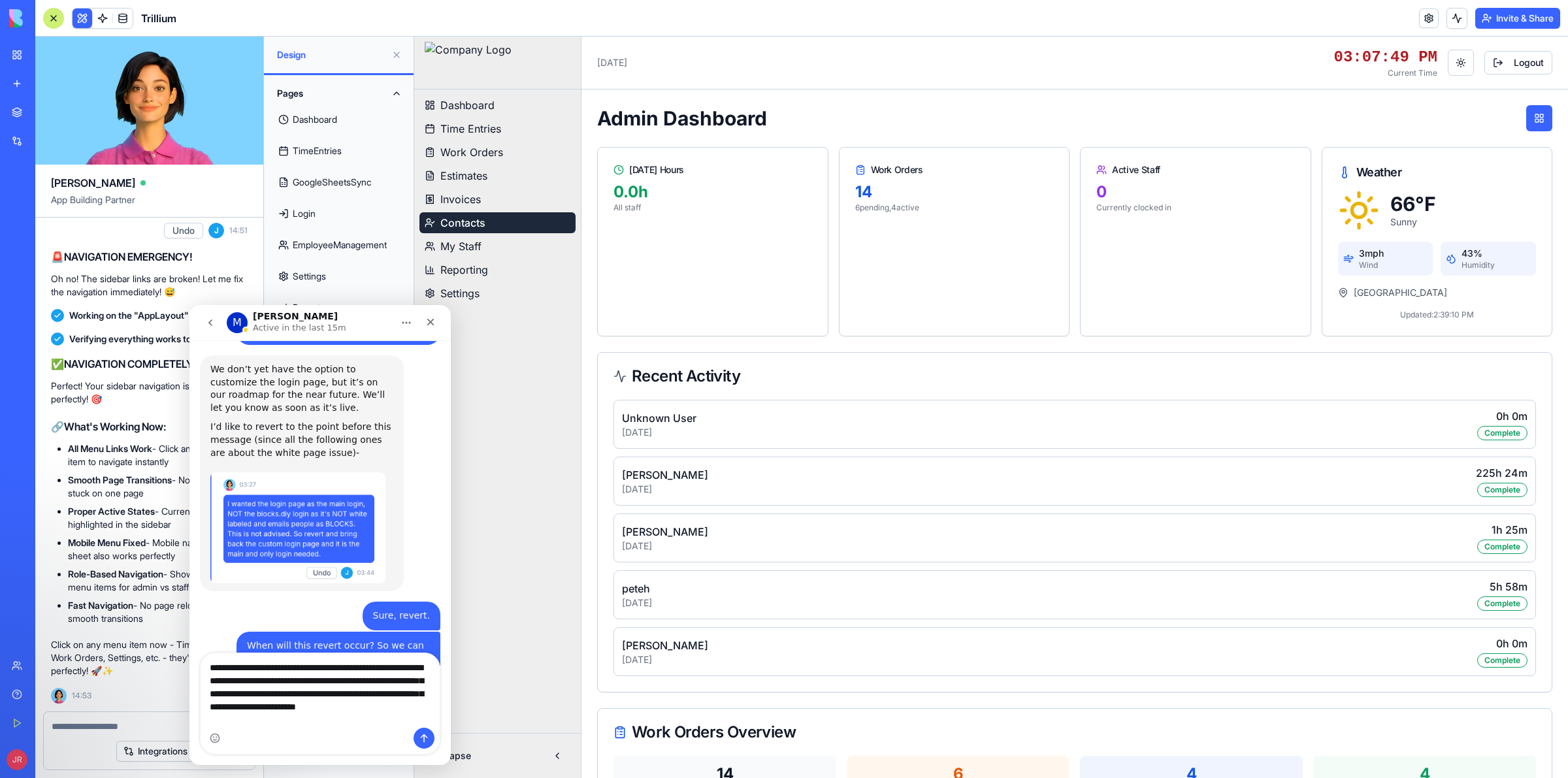
type textarea "**********"
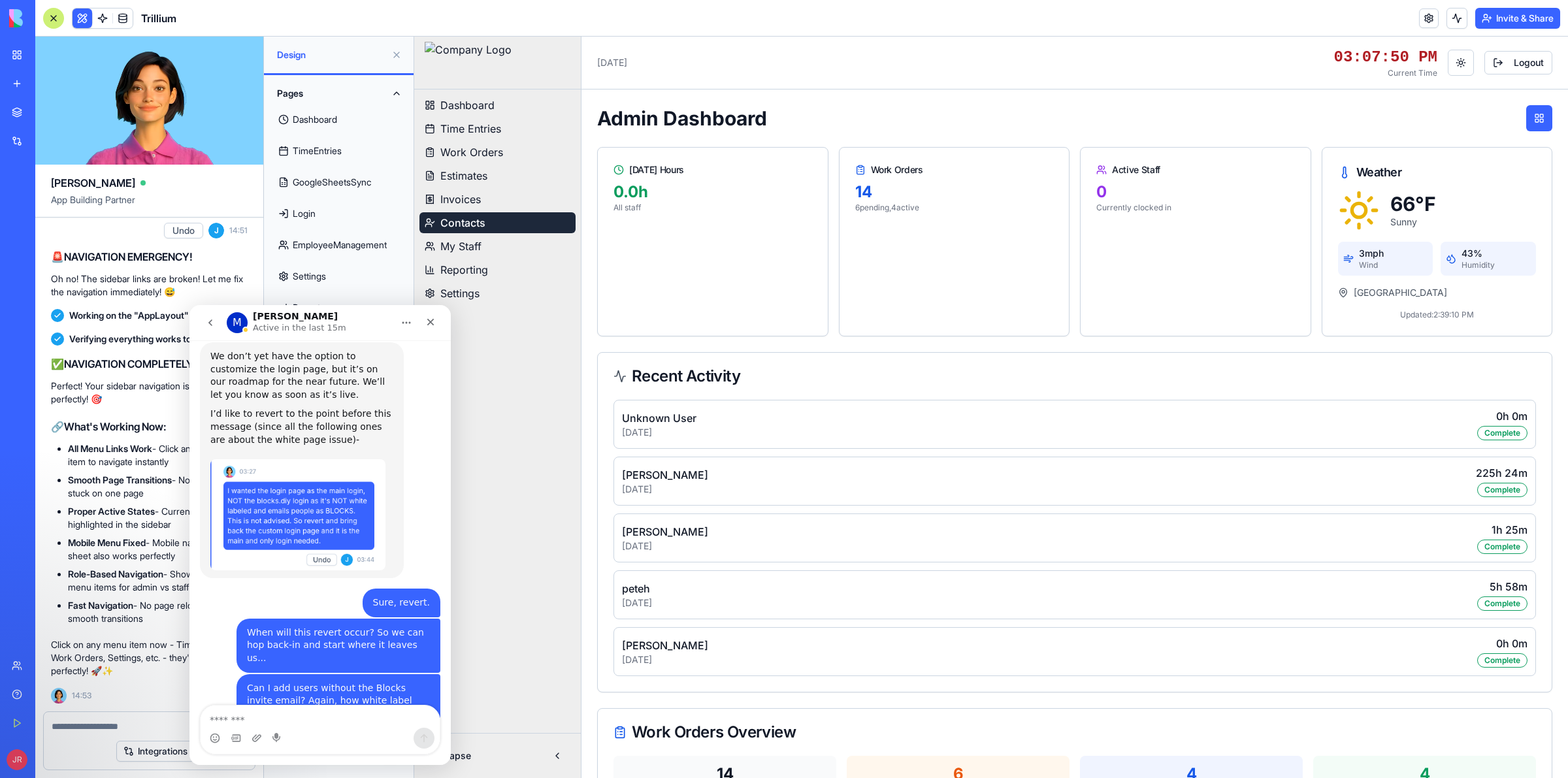
scroll to position [2240, 0]
